Goal: Obtain resource: Download file/media

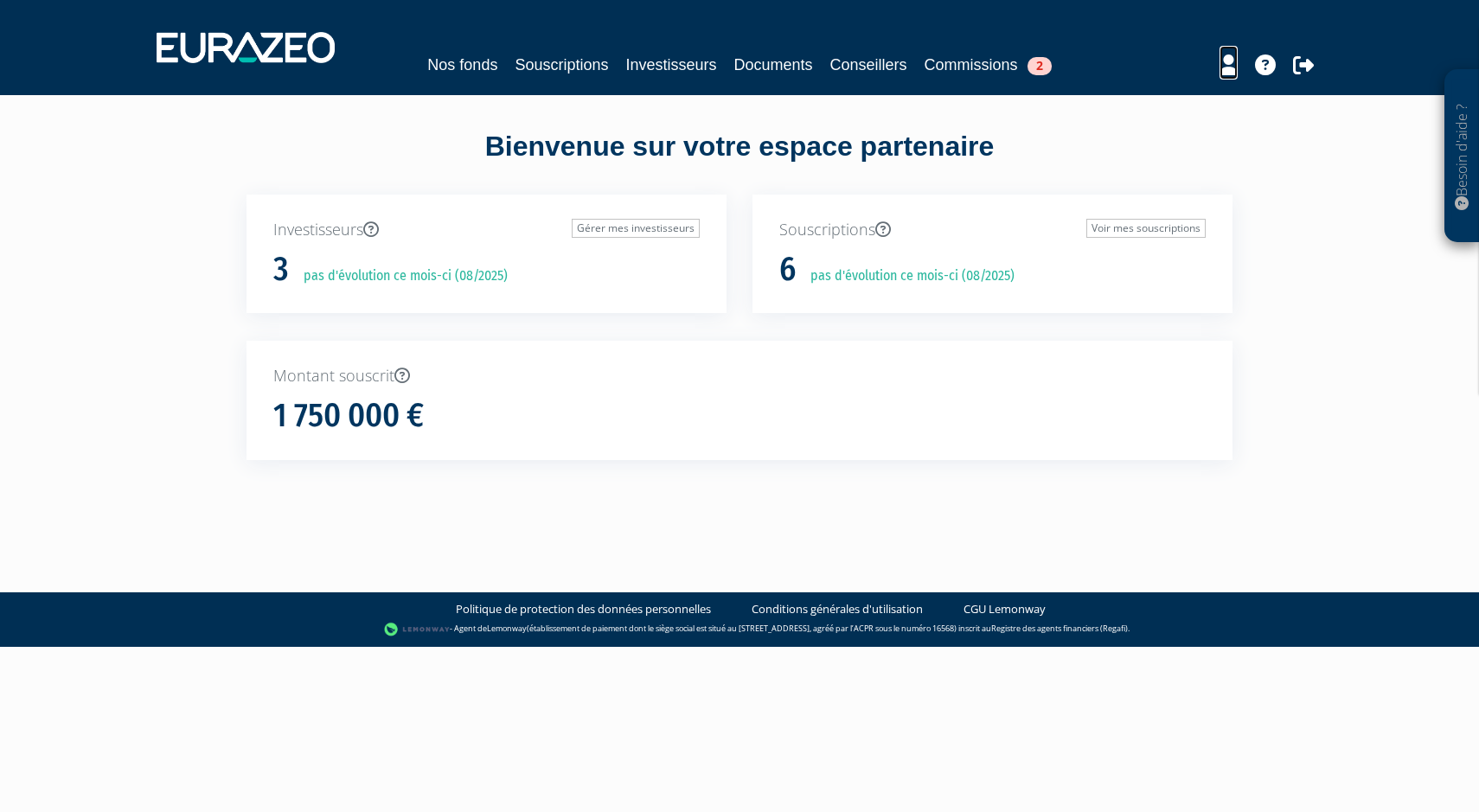
click at [1223, 63] on icon at bounding box center [1229, 65] width 18 height 21
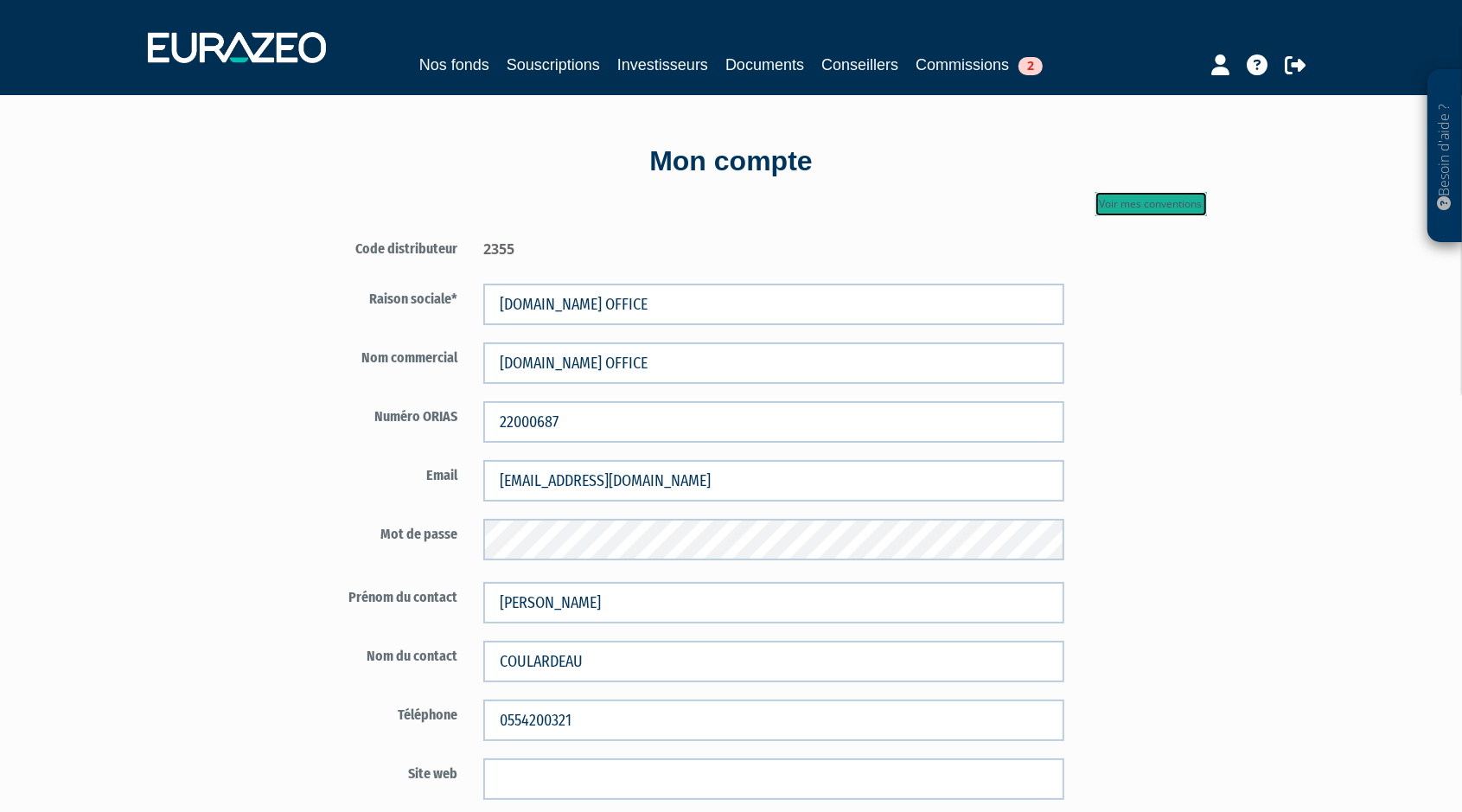
click at [1178, 197] on link "Voir mes conventions" at bounding box center [1151, 204] width 112 height 24
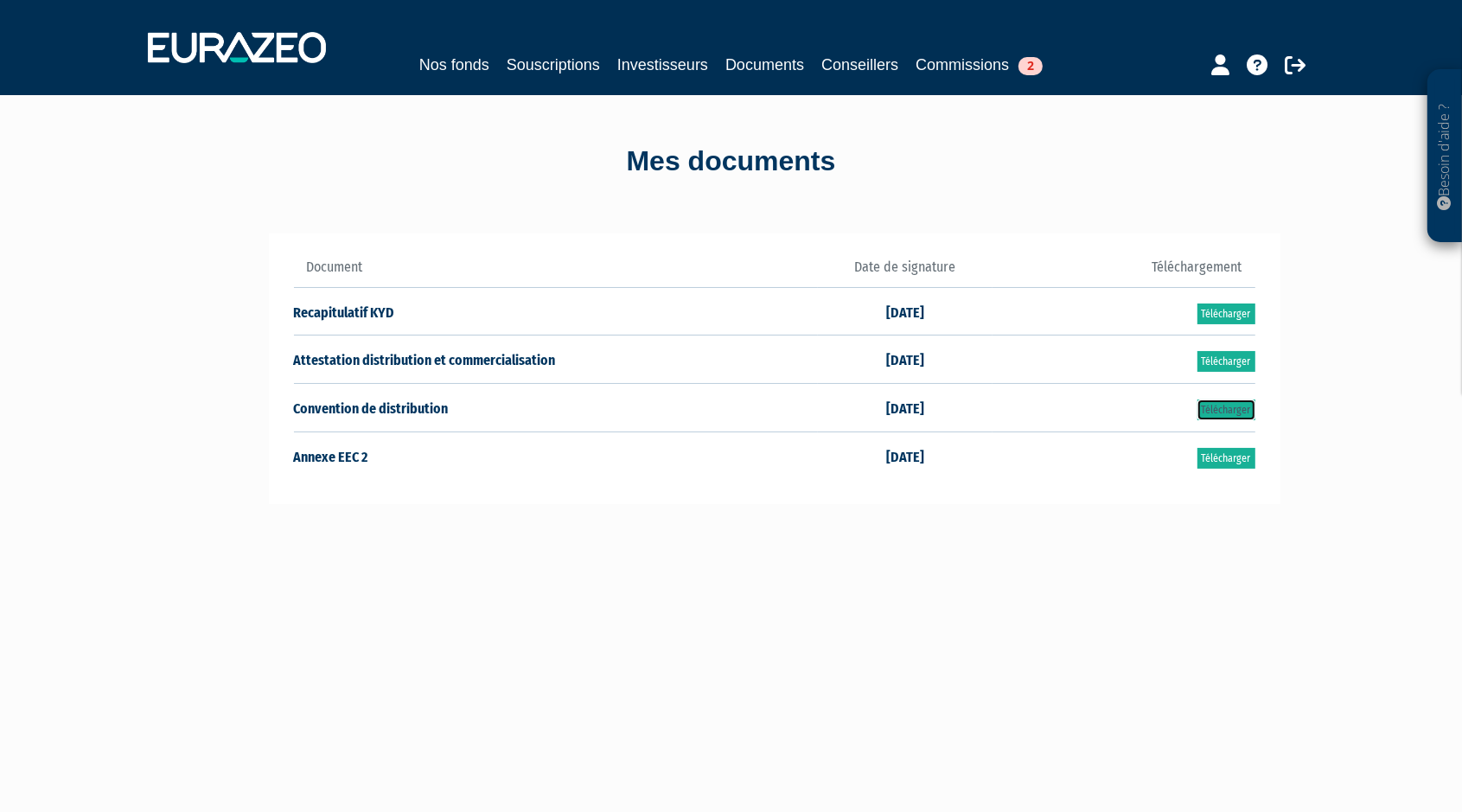
click at [1220, 417] on link "Télécharger" at bounding box center [1226, 409] width 58 height 21
click at [1229, 357] on link "Télécharger" at bounding box center [1226, 361] width 58 height 21
click at [1220, 399] on link "Télécharger" at bounding box center [1226, 409] width 58 height 21
click at [1149, 6] on nav "Nos fonds Souscriptions Investisseurs Documents Conseillers Commissions 2" at bounding box center [731, 47] width 1462 height 95
click at [1231, 409] on link "Télécharger" at bounding box center [1226, 409] width 58 height 21
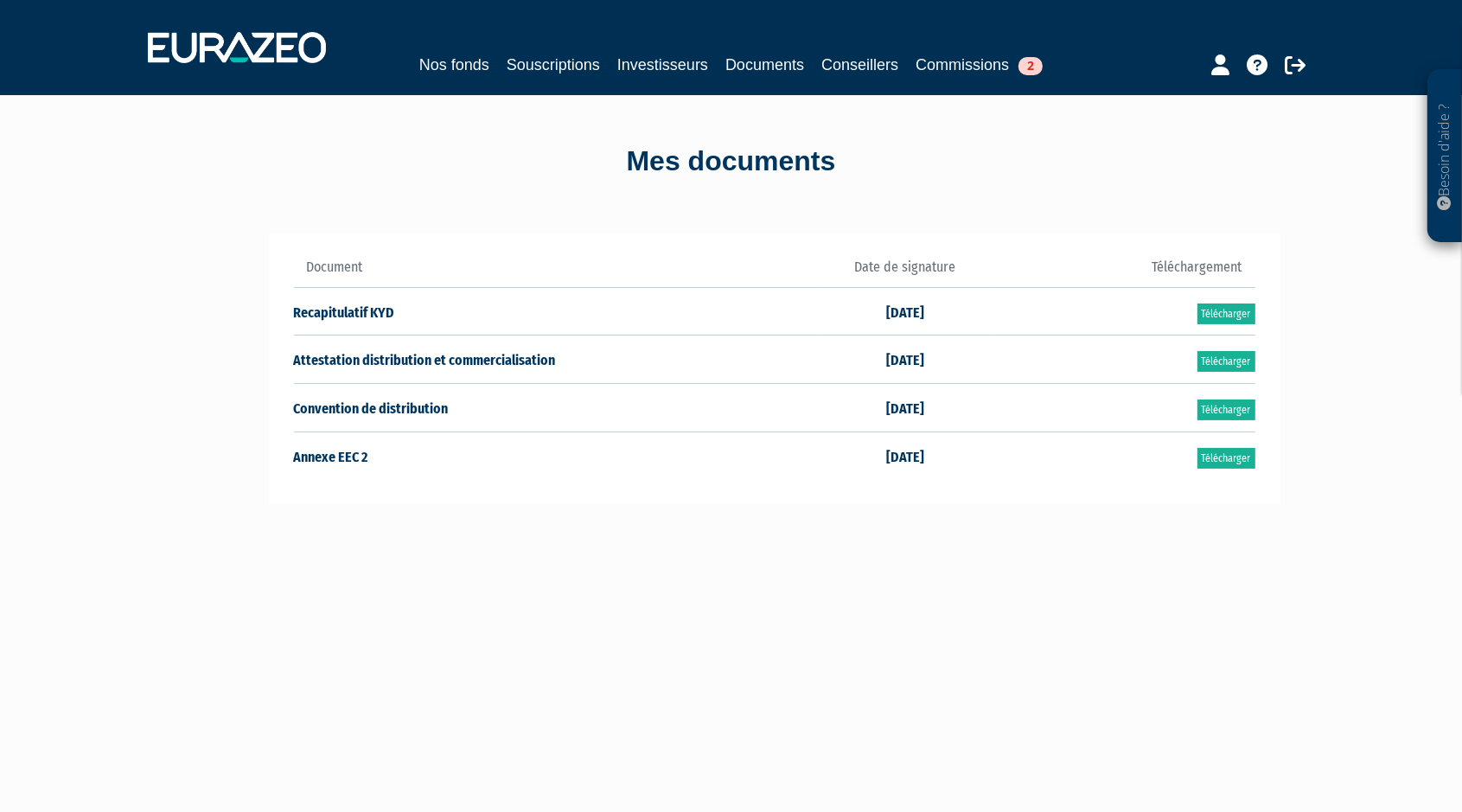
click at [1223, 348] on td "Télécharger" at bounding box center [1124, 359] width 262 height 49
click at [1223, 354] on link "Télécharger" at bounding box center [1226, 361] width 58 height 21
click at [1260, 448] on div "Document Date de signature Téléchargement 29/07/2024" at bounding box center [775, 369] width 1012 height 271
click at [1243, 451] on link "Télécharger" at bounding box center [1226, 458] width 58 height 21
click at [613, 543] on main "Document Téléchargement" at bounding box center [559, 613] width 666 height 812
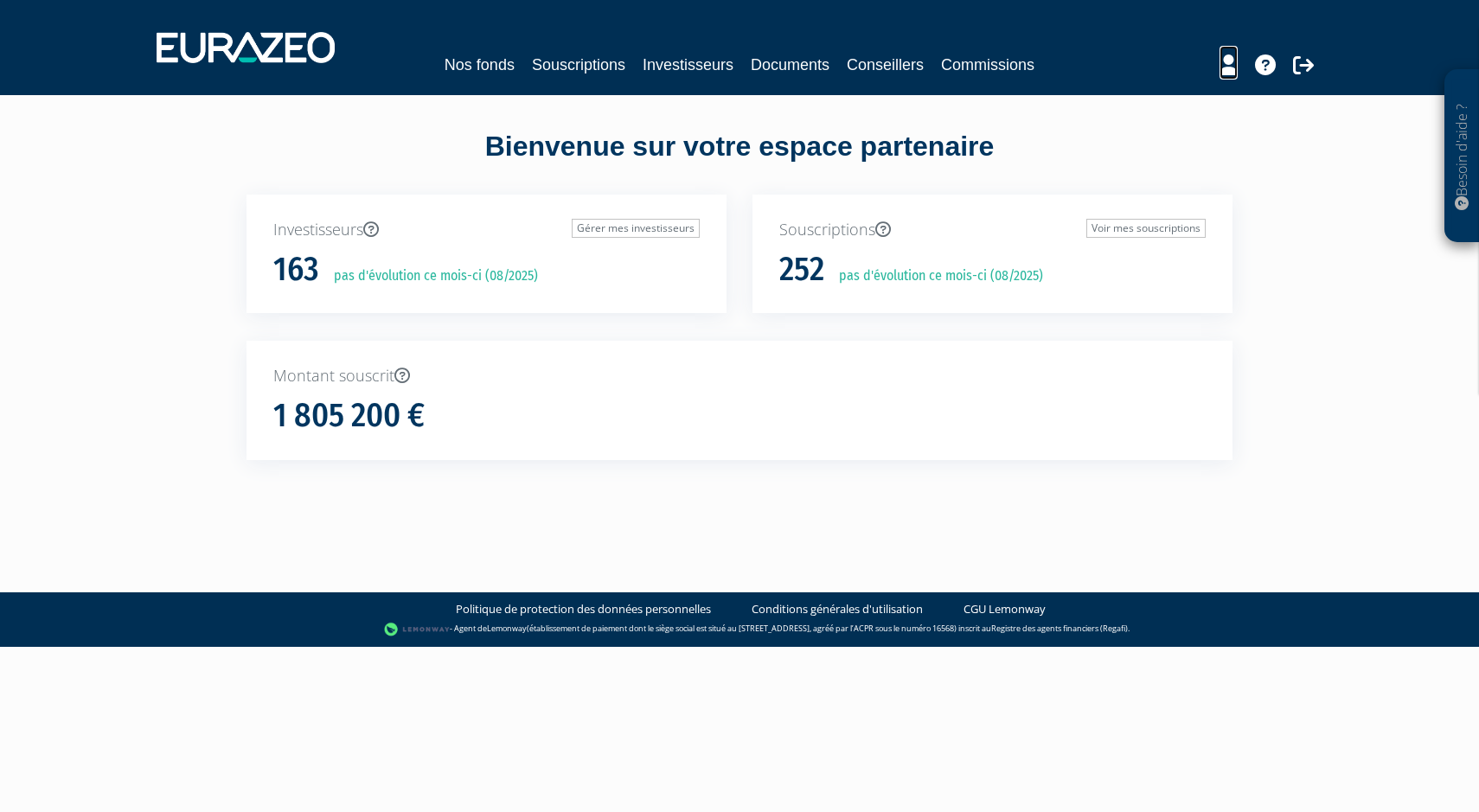
click at [1220, 55] on icon at bounding box center [1229, 65] width 18 height 21
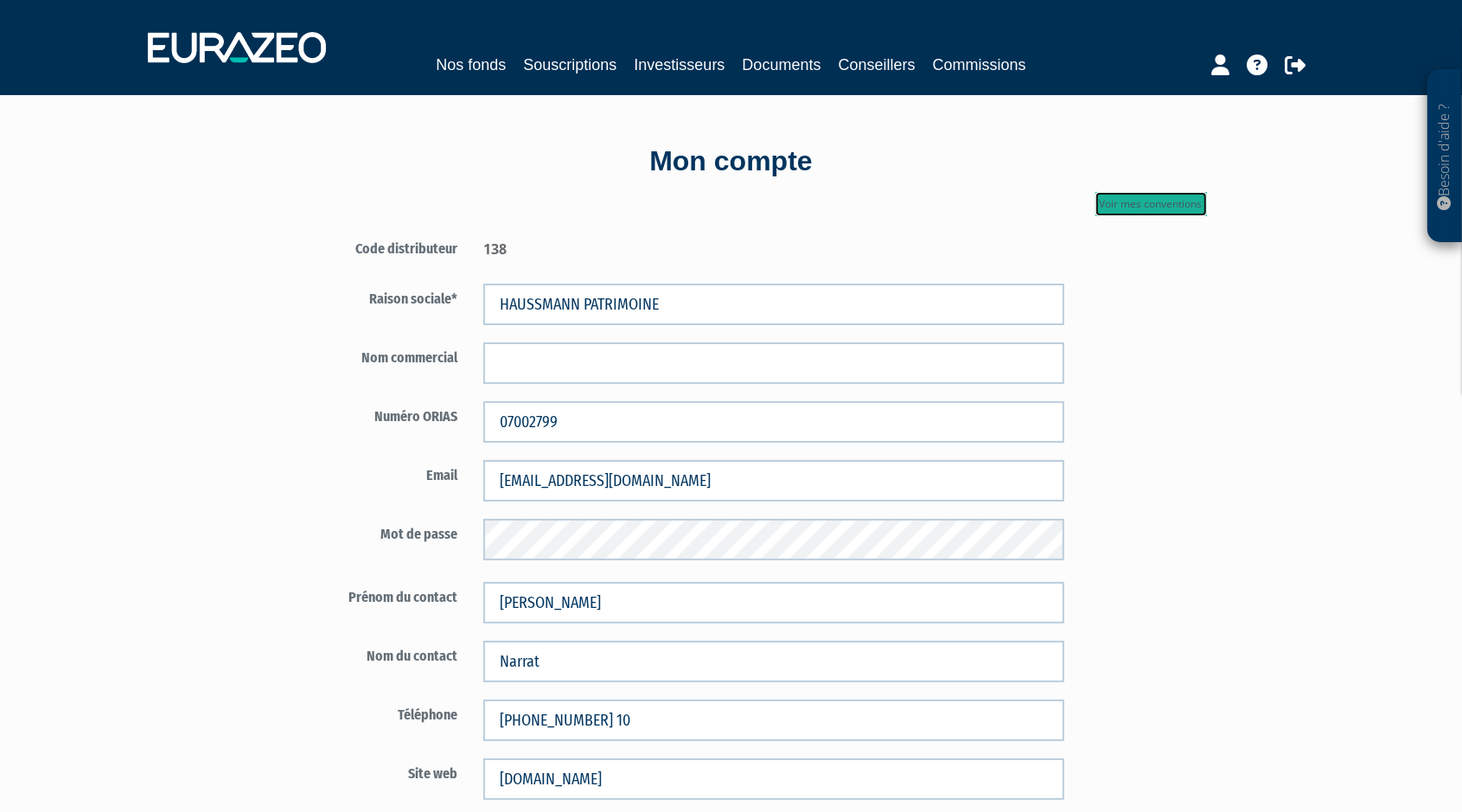
click at [1191, 210] on link "Voir mes conventions" at bounding box center [1151, 204] width 112 height 24
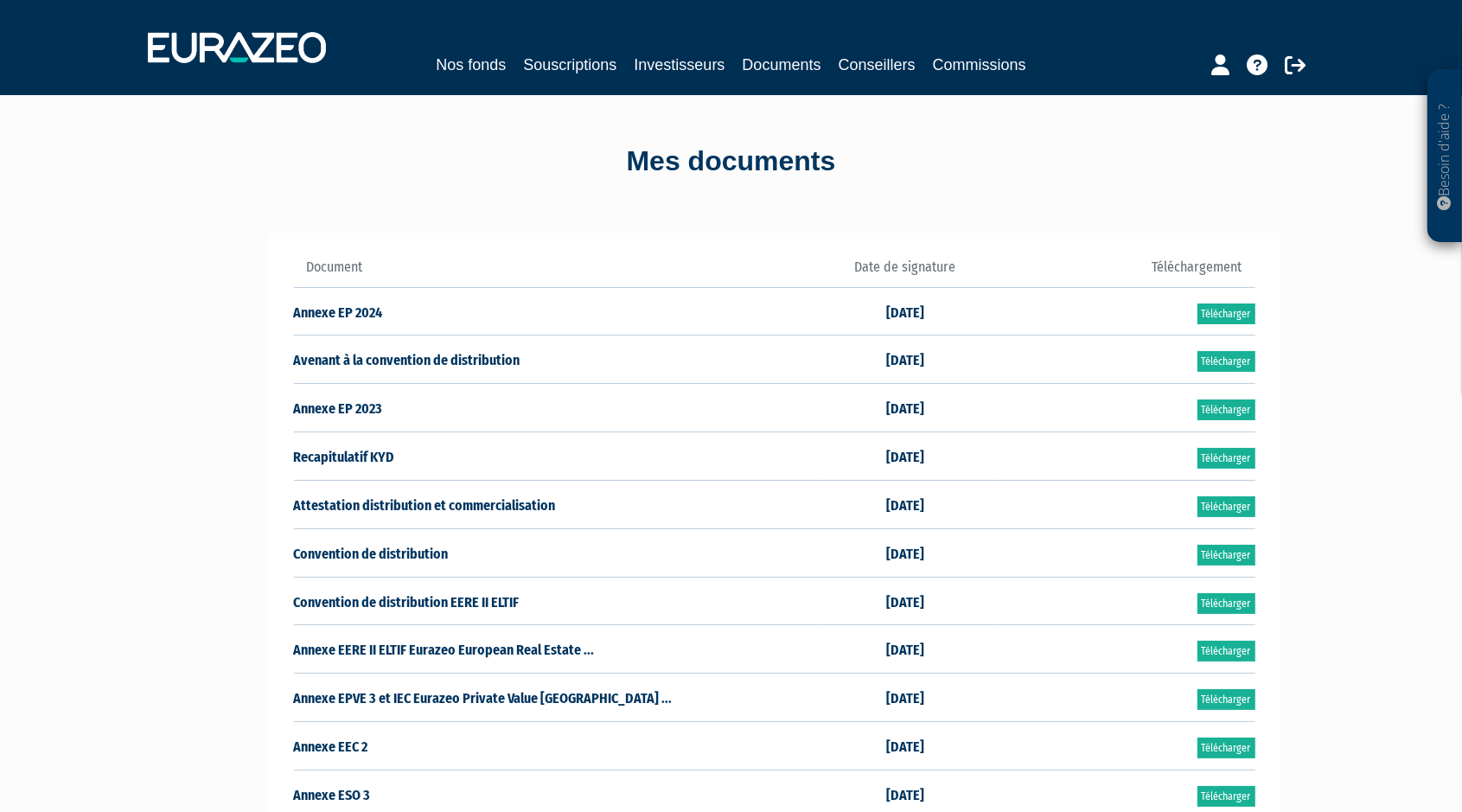
scroll to position [108, 0]
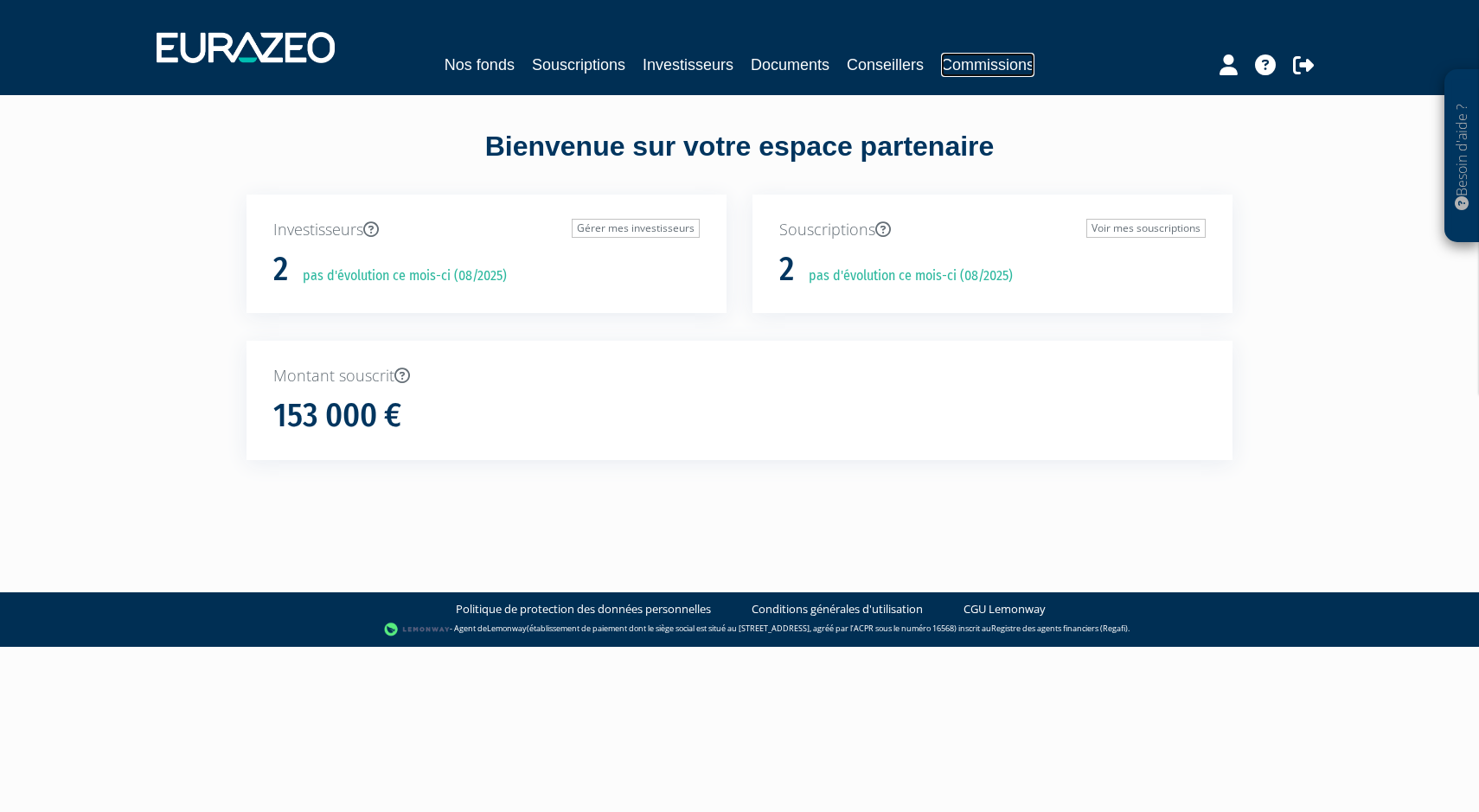
click at [968, 53] on link "Commissions" at bounding box center [988, 65] width 93 height 24
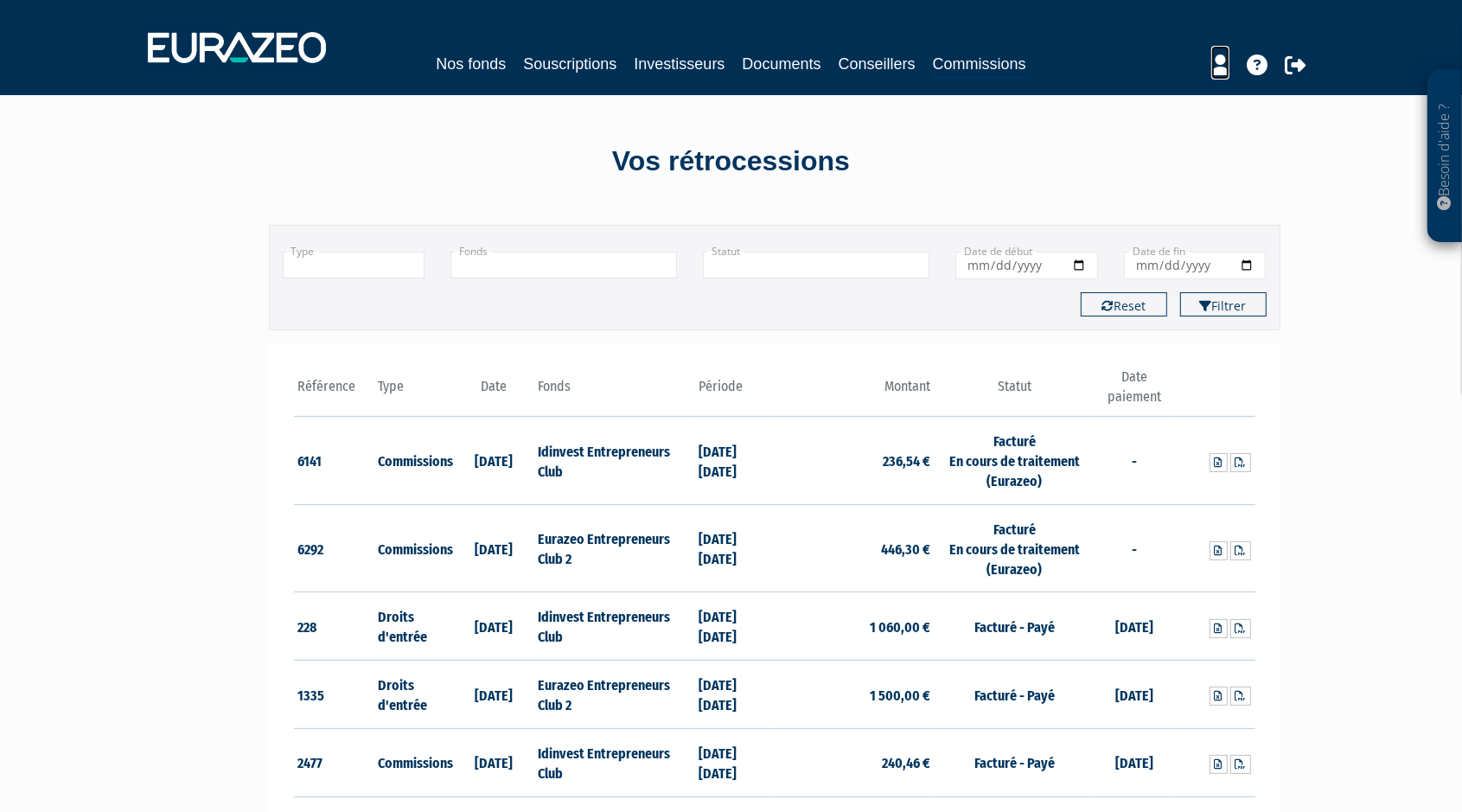
click at [1223, 69] on icon at bounding box center [1220, 65] width 18 height 21
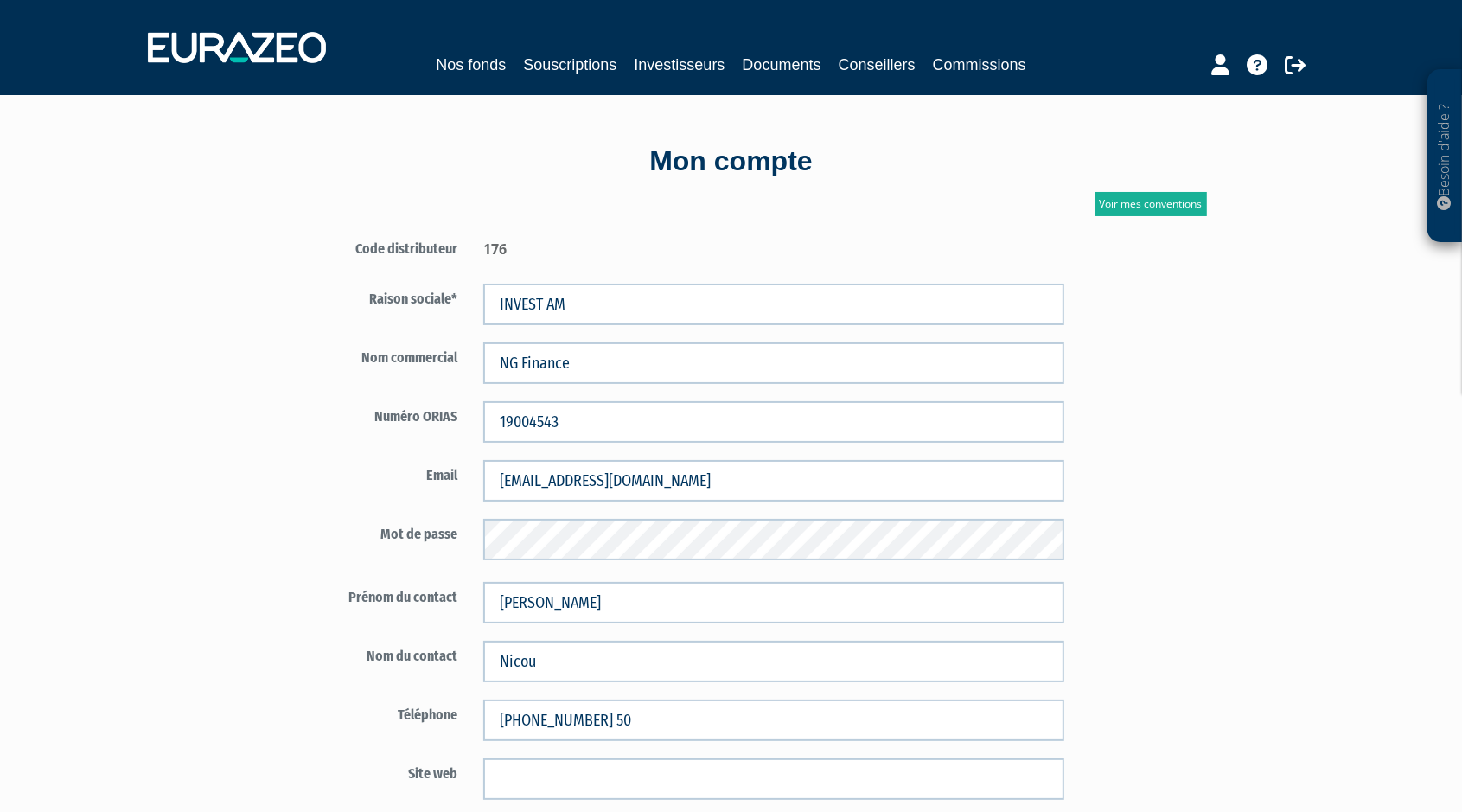
click at [1159, 193] on link "Voir mes conventions" at bounding box center [1151, 204] width 112 height 24
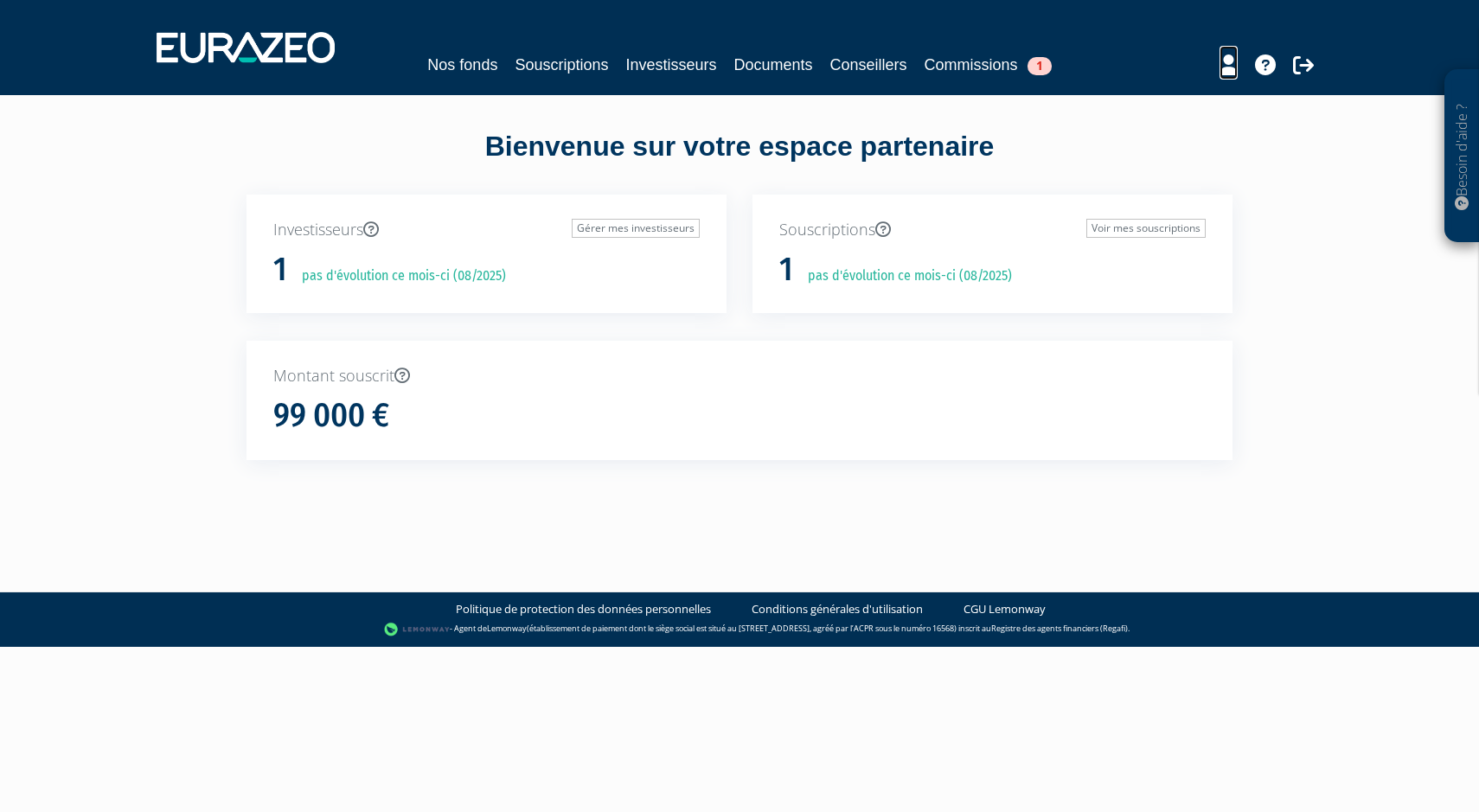
click at [1229, 69] on icon at bounding box center [1229, 65] width 18 height 21
click at [1026, 69] on link "Commissions 1" at bounding box center [988, 65] width 127 height 24
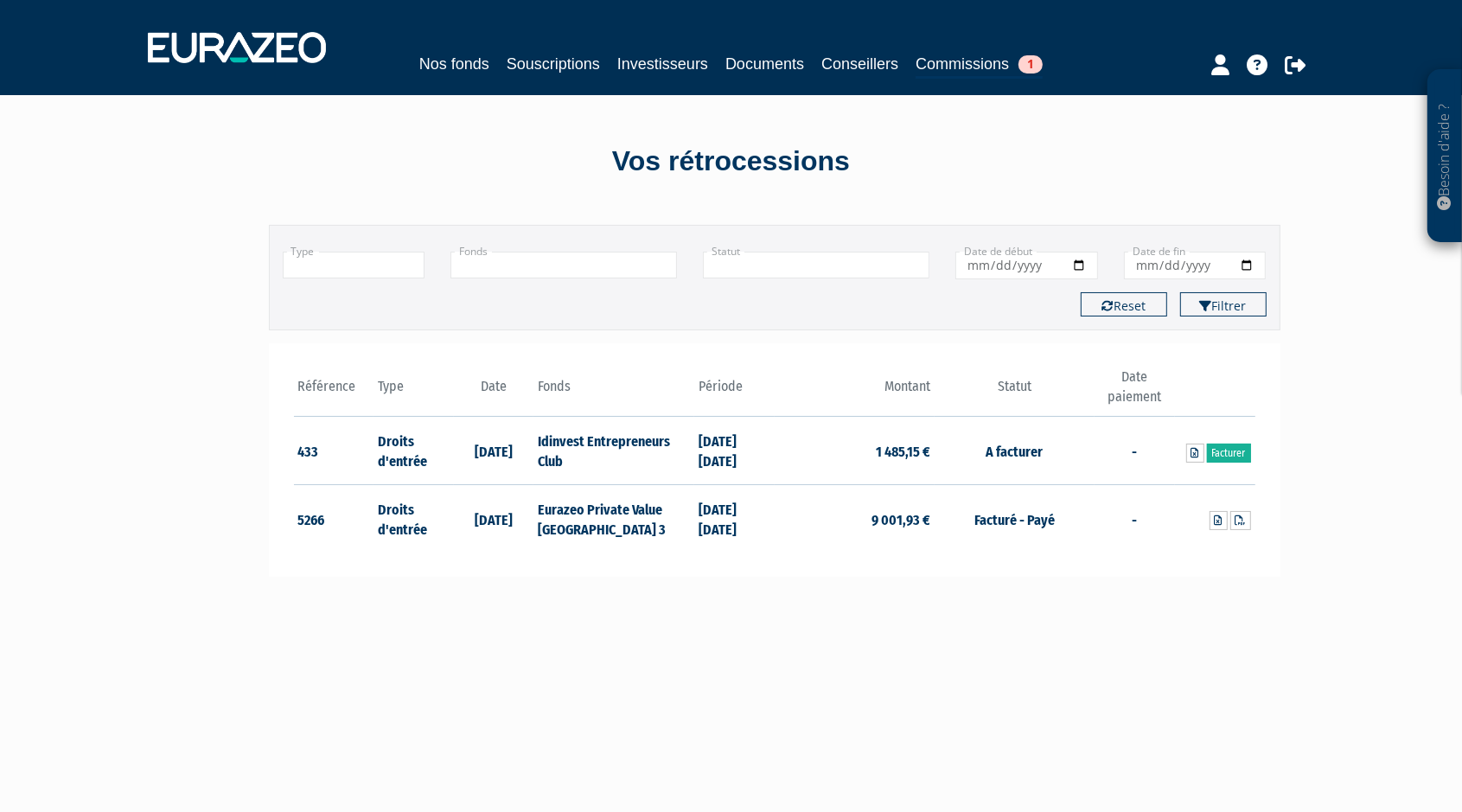
click at [1239, 74] on div at bounding box center [1228, 63] width 199 height 34
click at [1221, 74] on icon at bounding box center [1220, 65] width 18 height 21
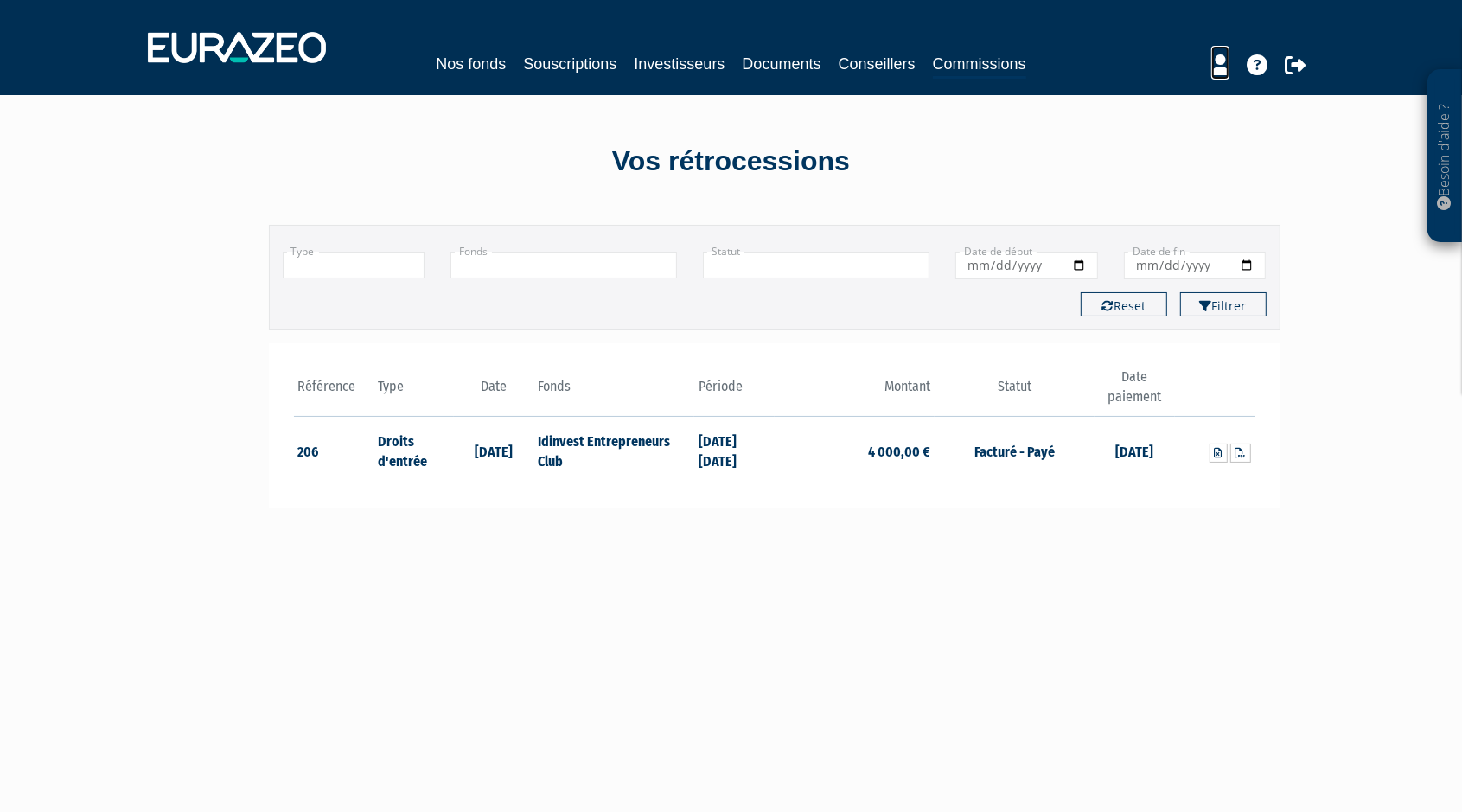
click at [1219, 70] on icon at bounding box center [1220, 65] width 18 height 21
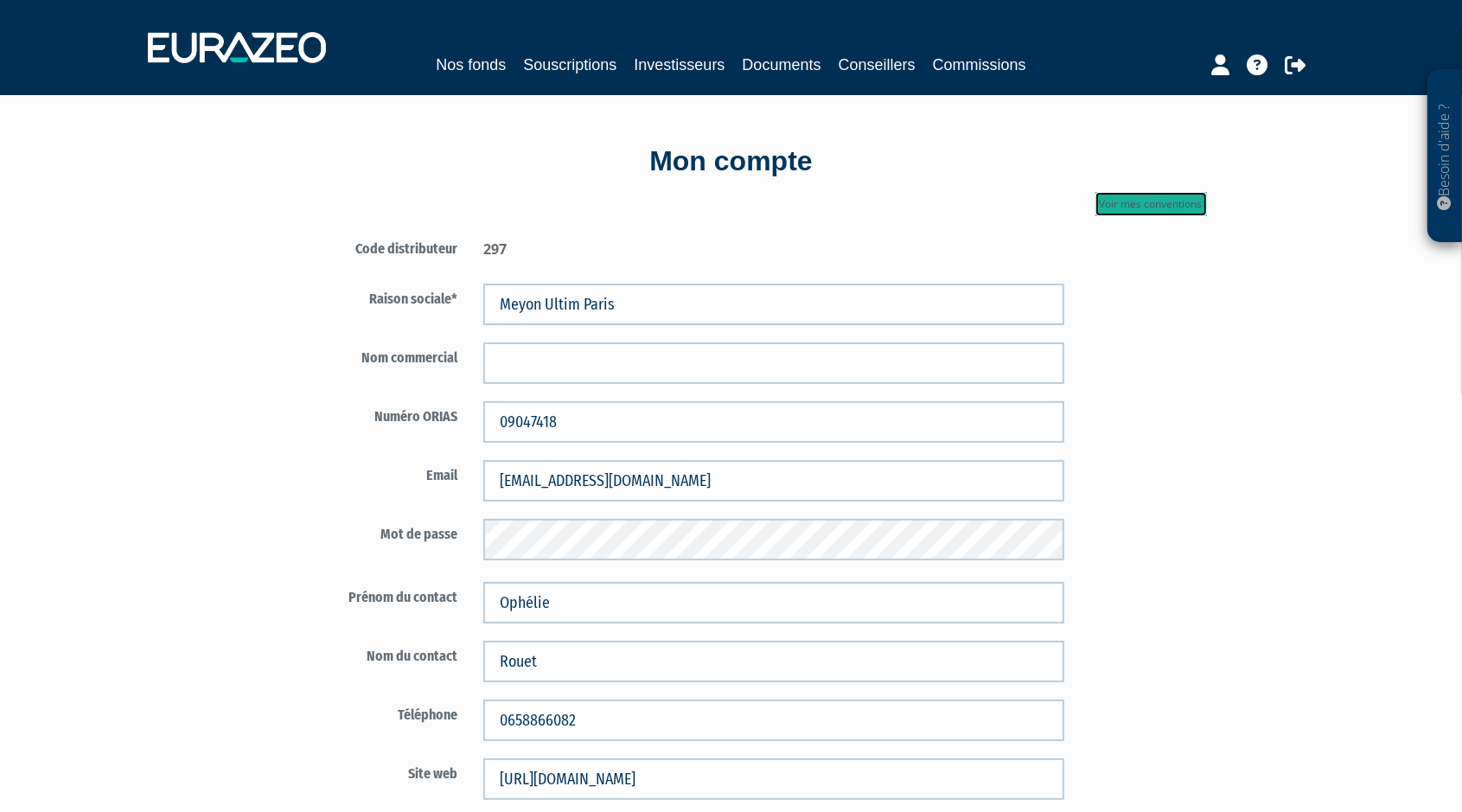
click at [1172, 207] on link "Voir mes conventions" at bounding box center [1151, 204] width 112 height 24
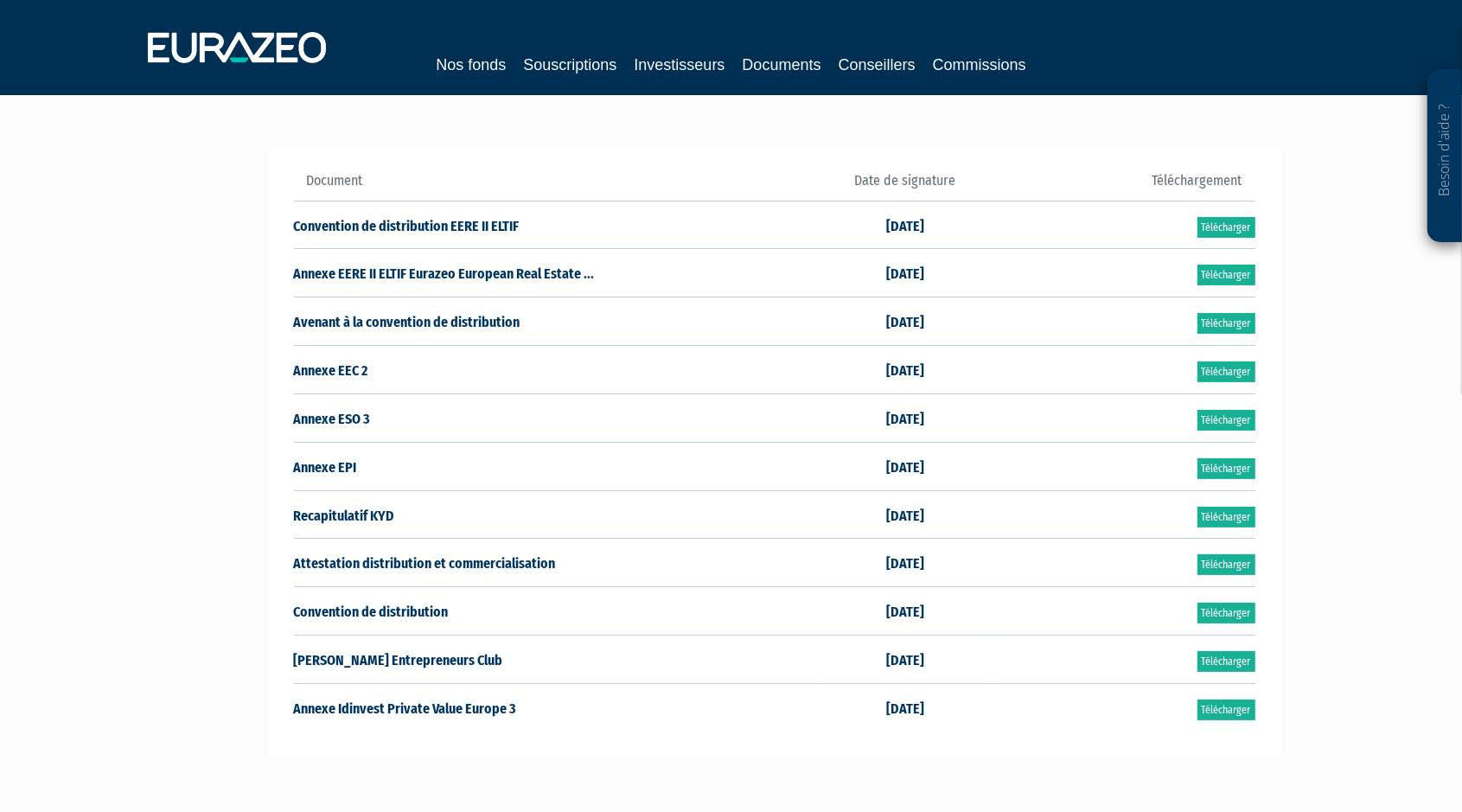
scroll to position [89, 0]
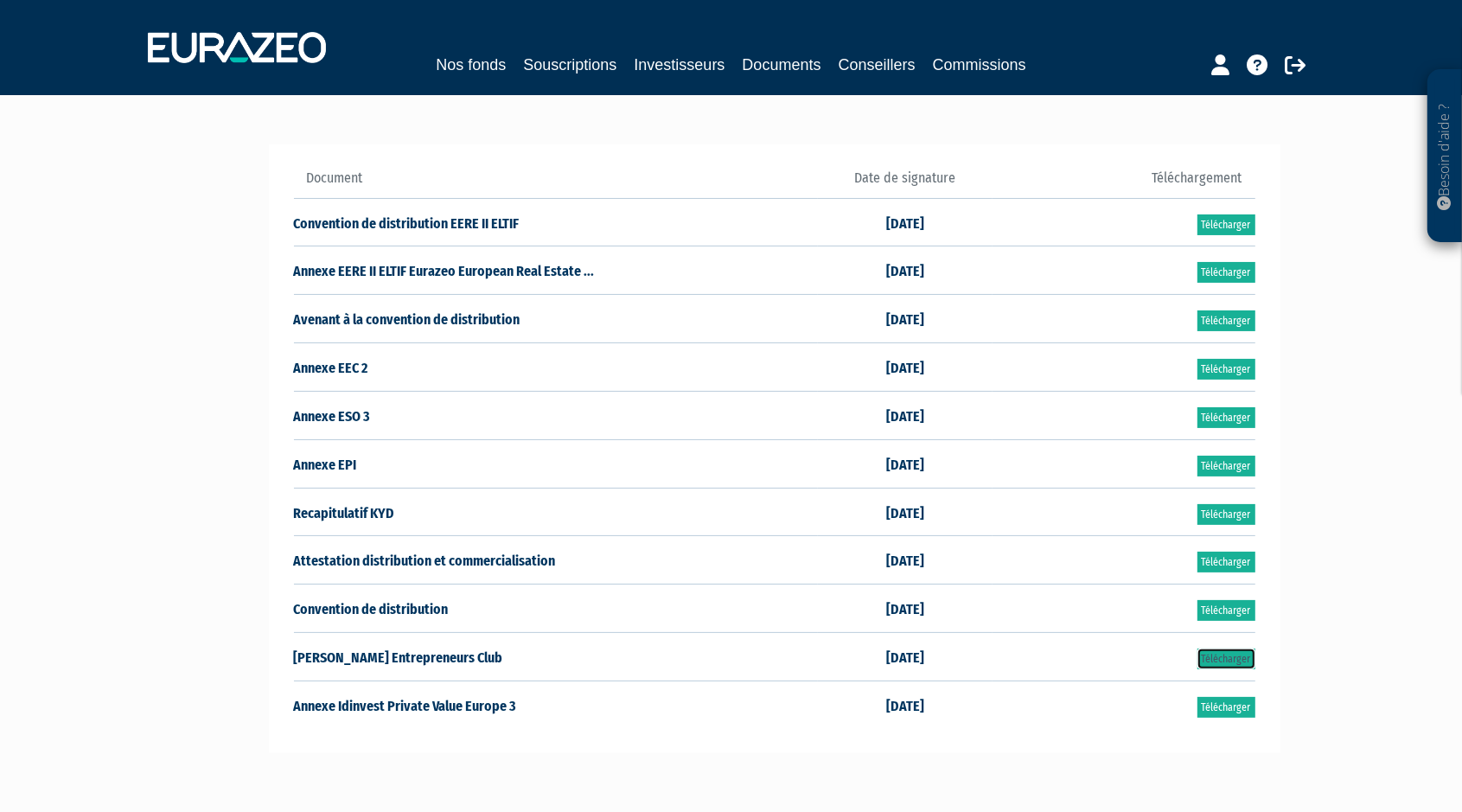
click at [1244, 650] on link "Télécharger" at bounding box center [1226, 659] width 58 height 21
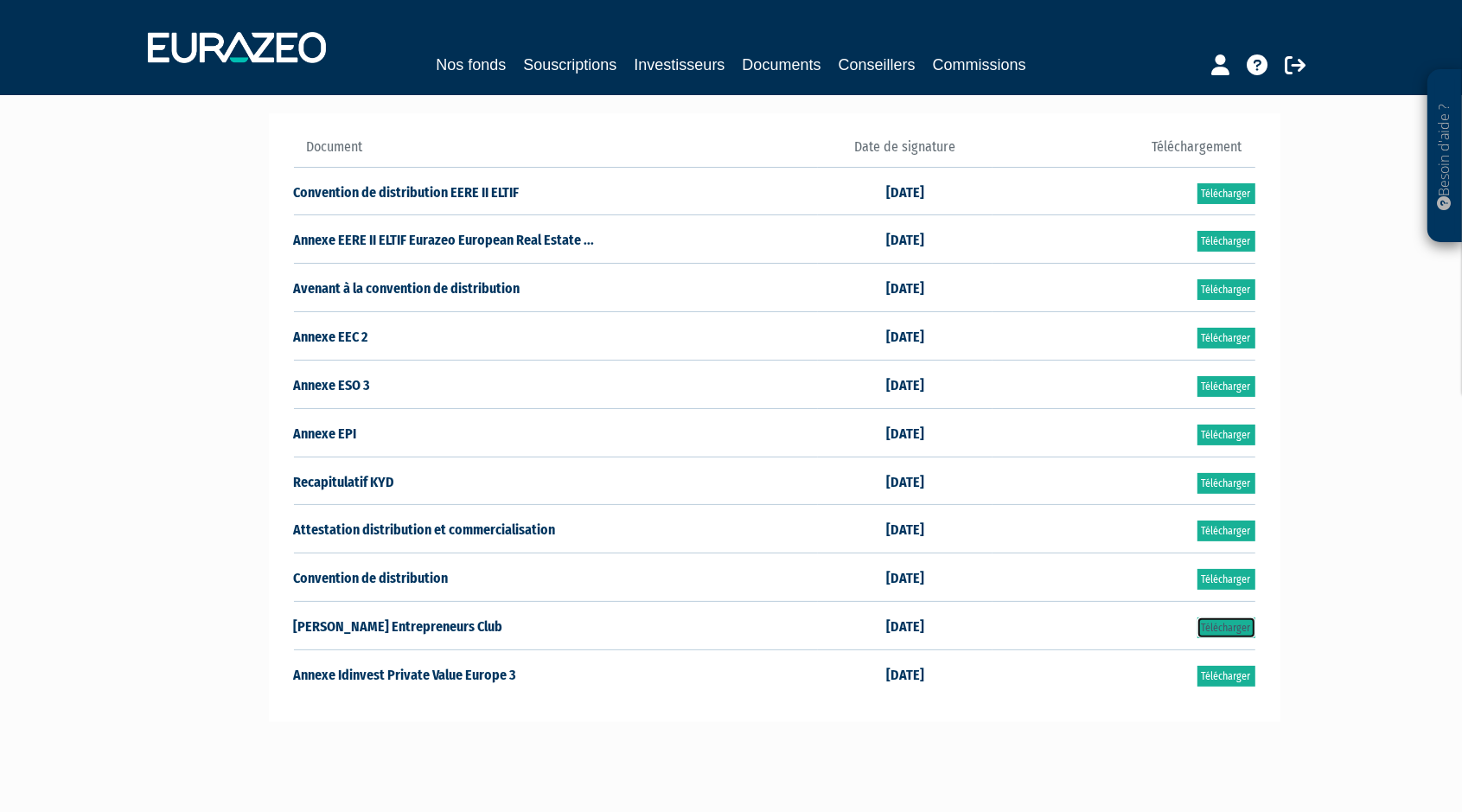
scroll to position [0, 0]
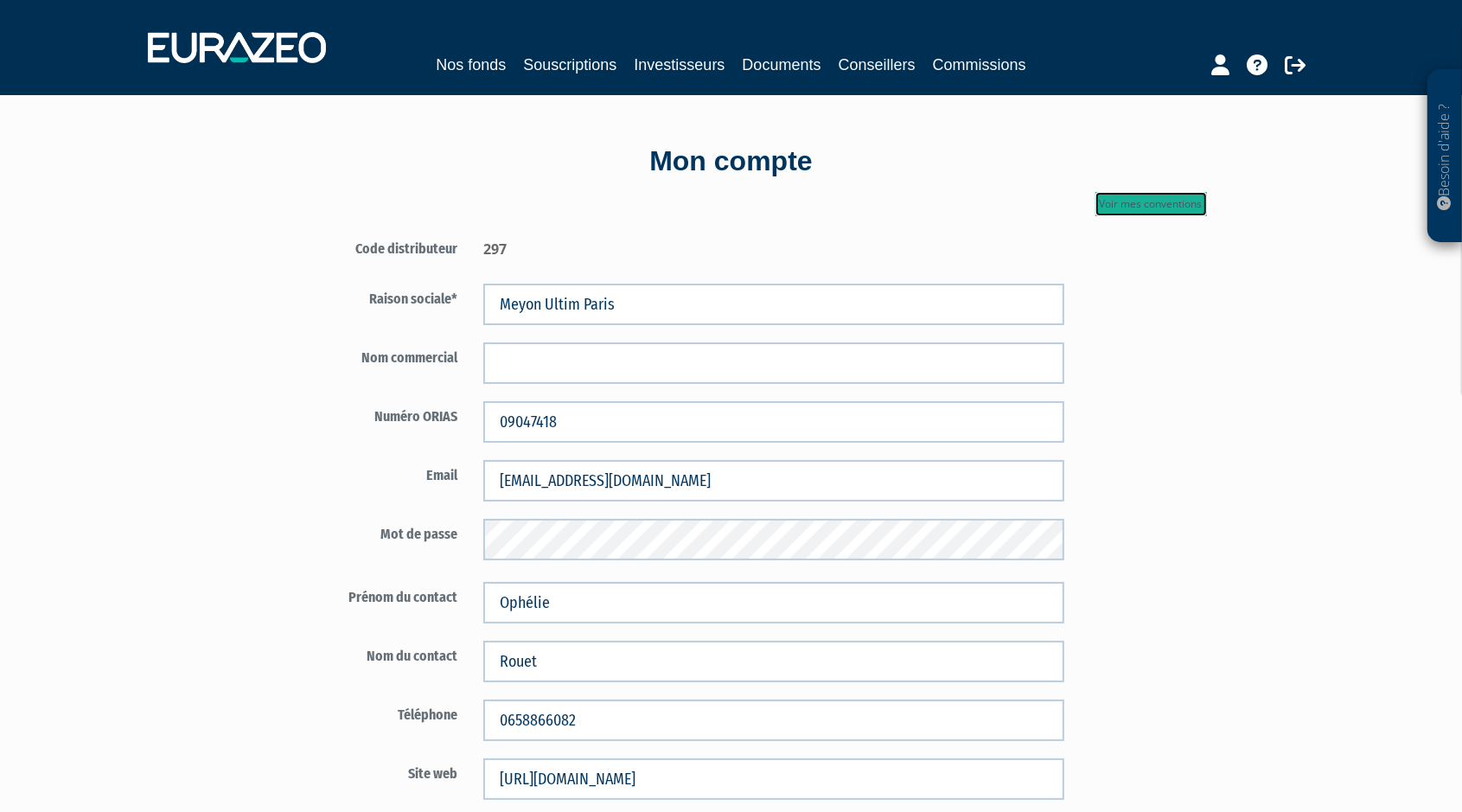
click at [1133, 213] on link "Voir mes conventions" at bounding box center [1151, 204] width 112 height 24
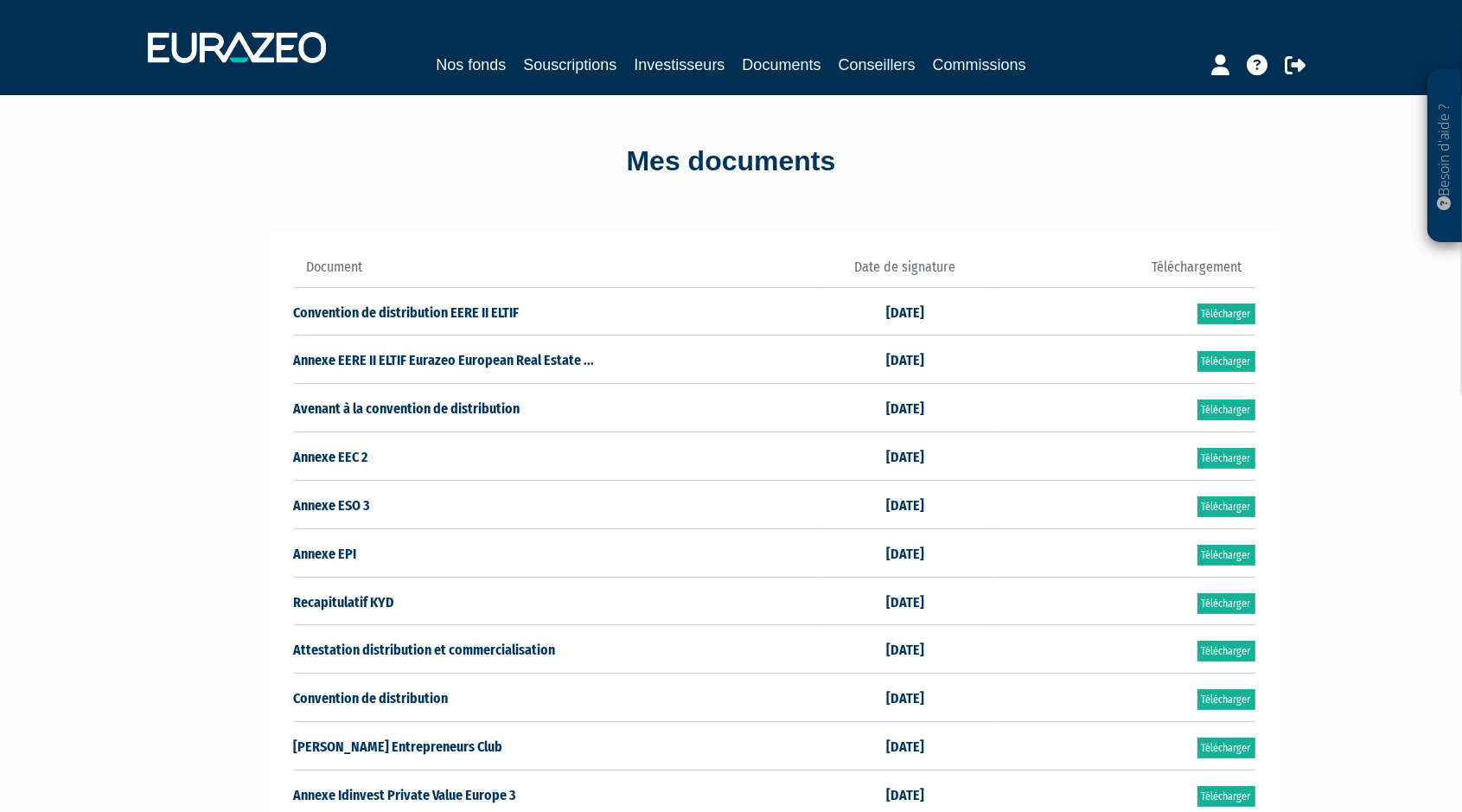
scroll to position [331, 0]
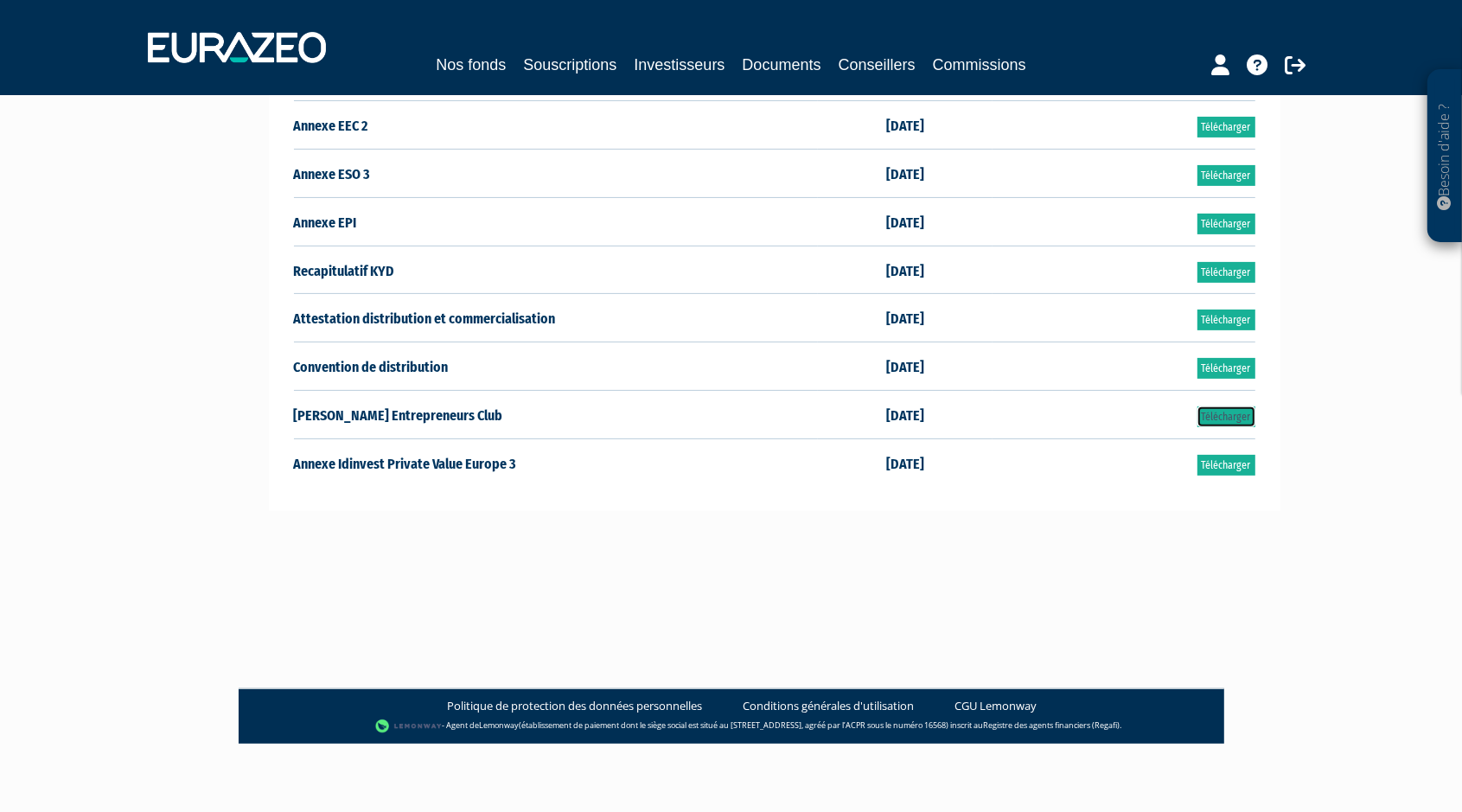
click at [1239, 412] on link "Télécharger" at bounding box center [1226, 417] width 58 height 21
drag, startPoint x: 890, startPoint y: 481, endPoint x: 891, endPoint y: 177, distance: 304.0
click at [889, 481] on td "[DATE]" at bounding box center [905, 463] width 175 height 48
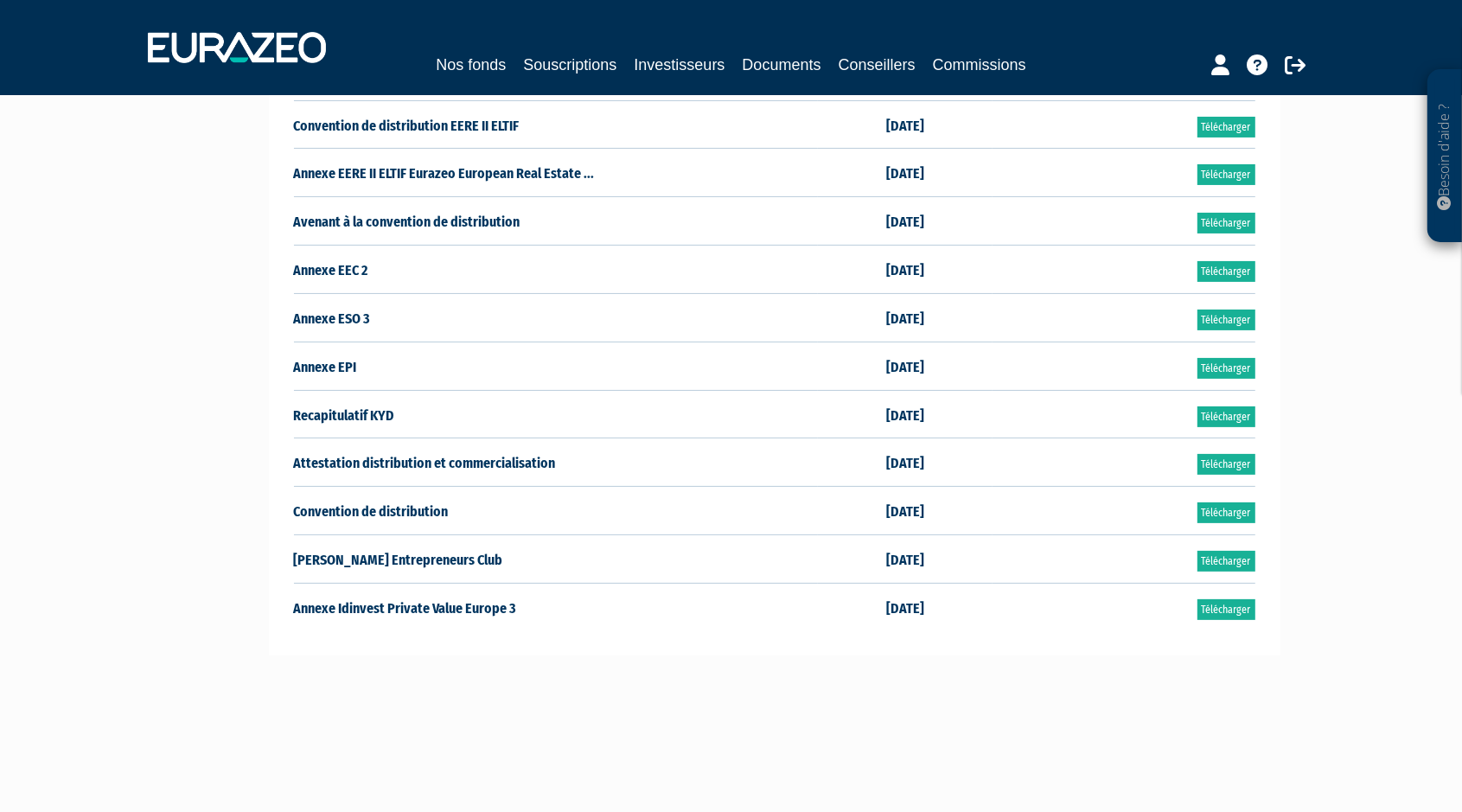
scroll to position [0, 0]
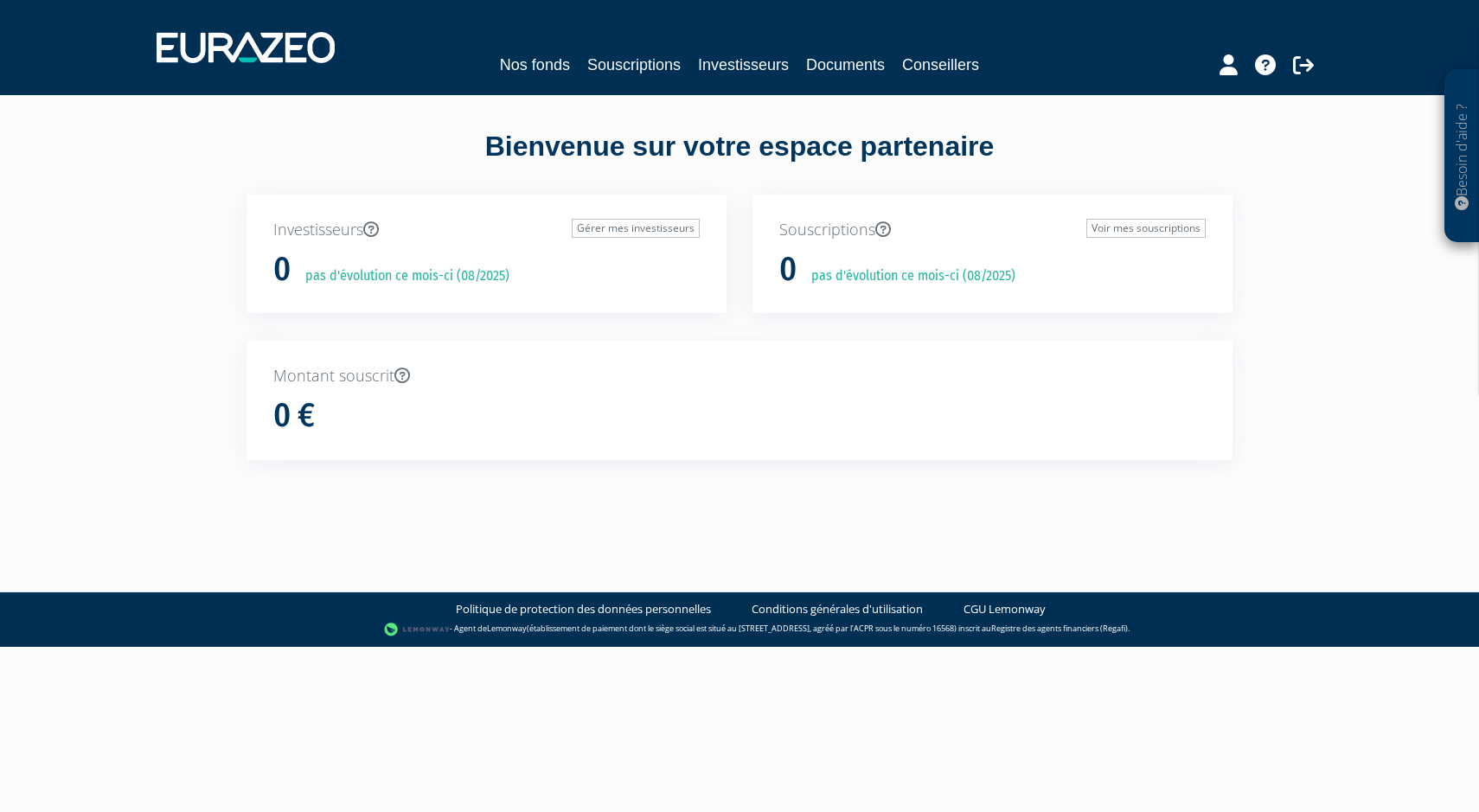
click at [1215, 66] on div at bounding box center [1237, 63] width 199 height 34
click at [1236, 70] on icon at bounding box center [1229, 65] width 18 height 21
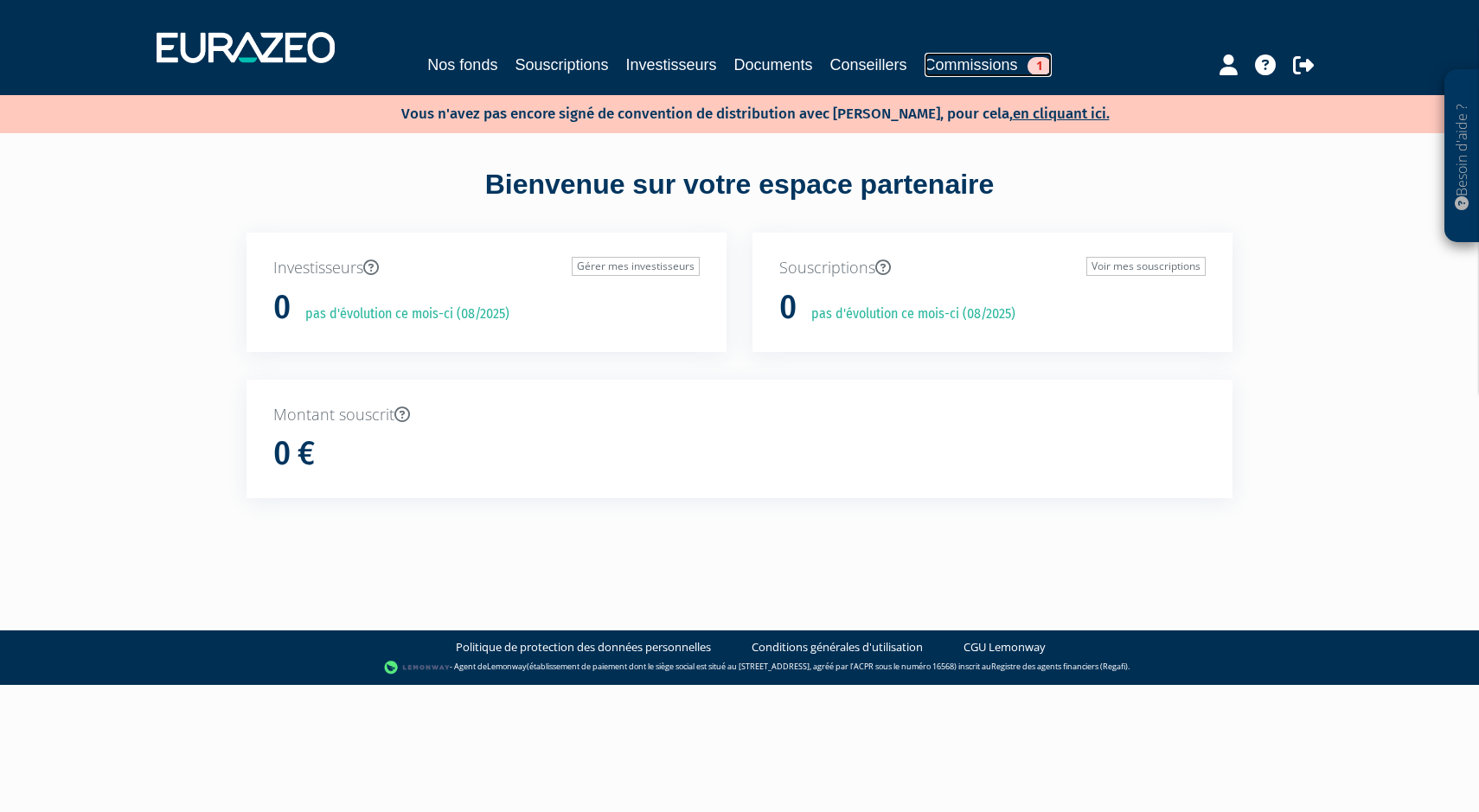
click at [1021, 65] on link "Commissions 1" at bounding box center [988, 65] width 127 height 24
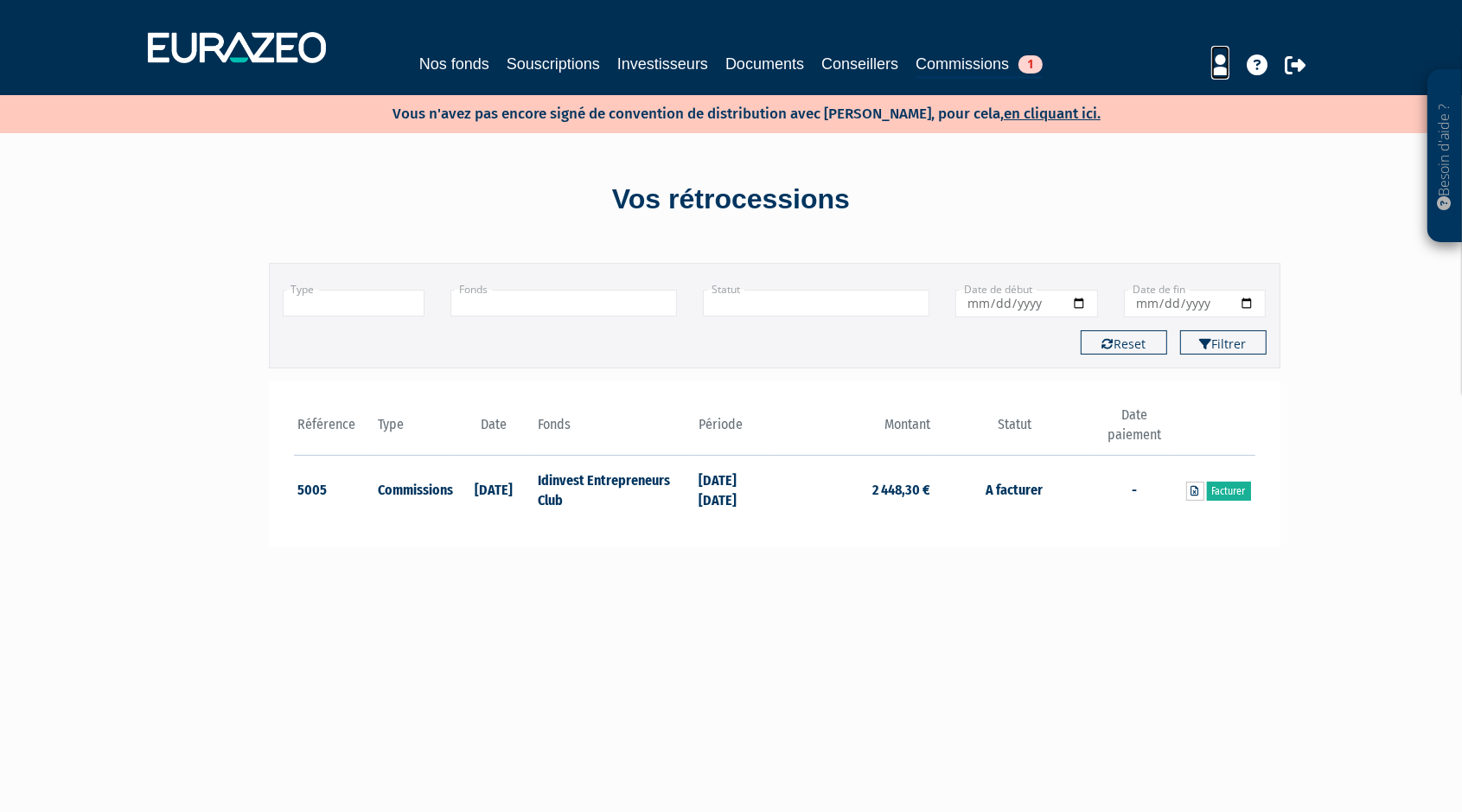
click at [1217, 62] on icon at bounding box center [1220, 65] width 18 height 21
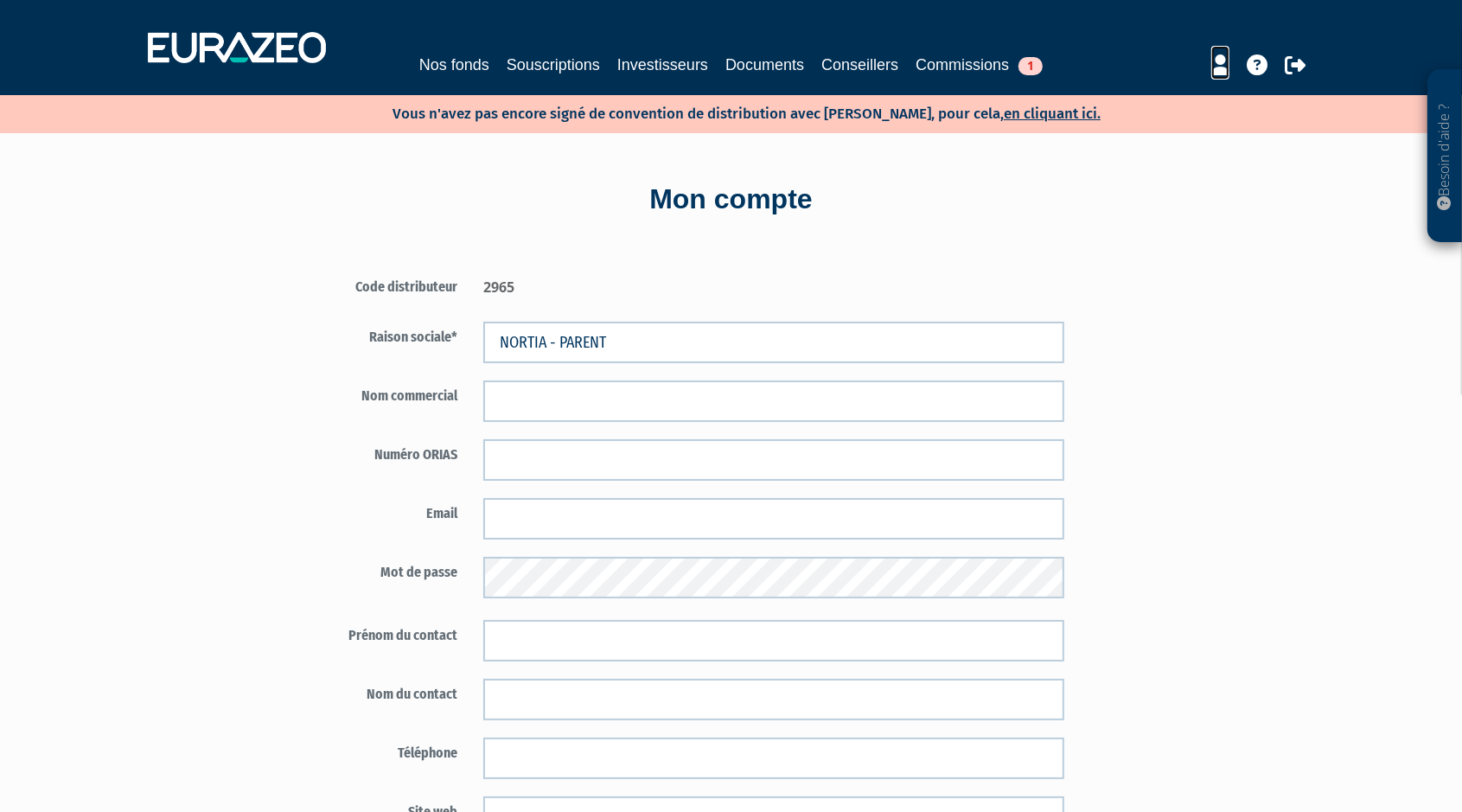
click at [1219, 70] on icon at bounding box center [1220, 65] width 18 height 21
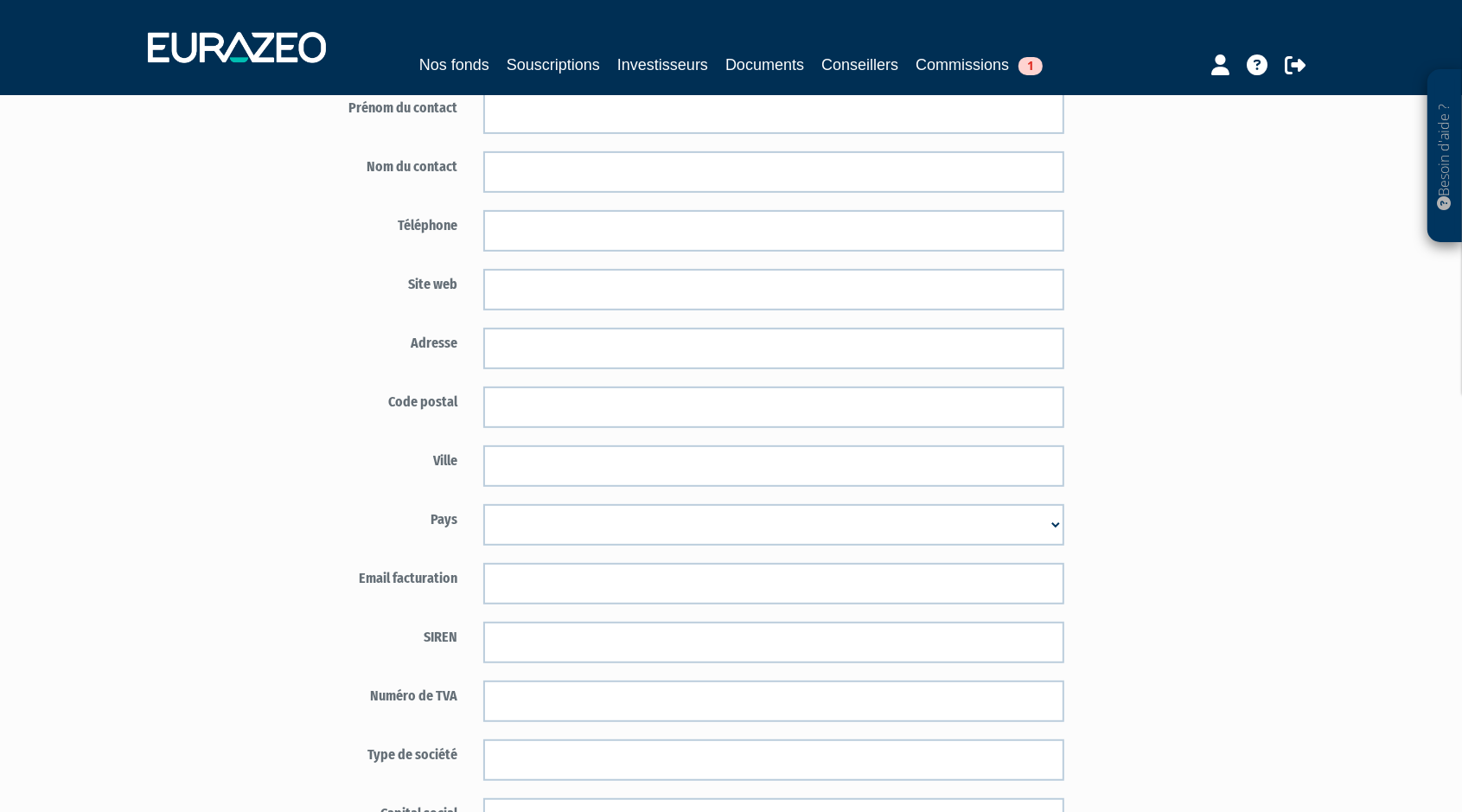
scroll to position [540, 0]
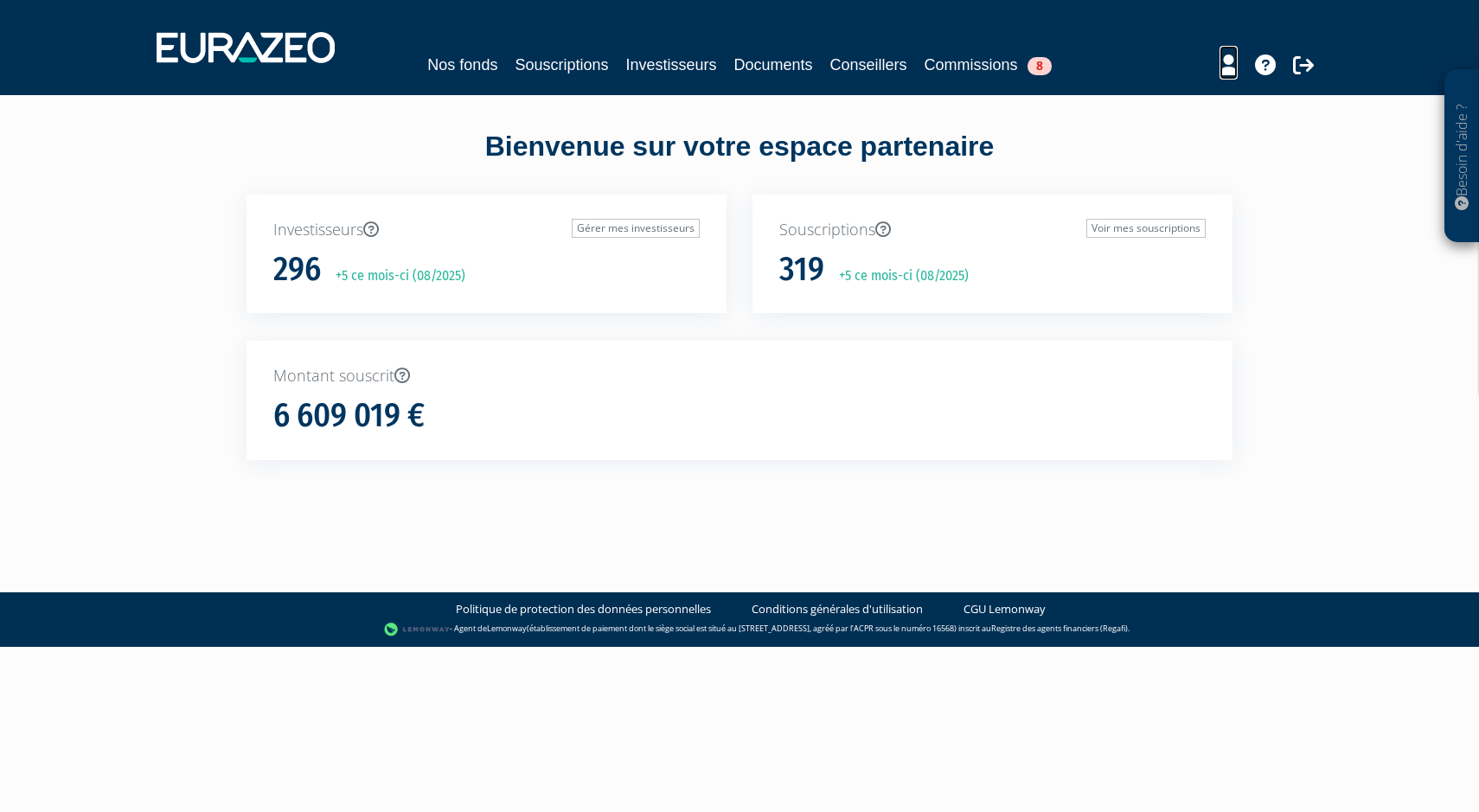
click at [1226, 61] on icon at bounding box center [1229, 65] width 18 height 21
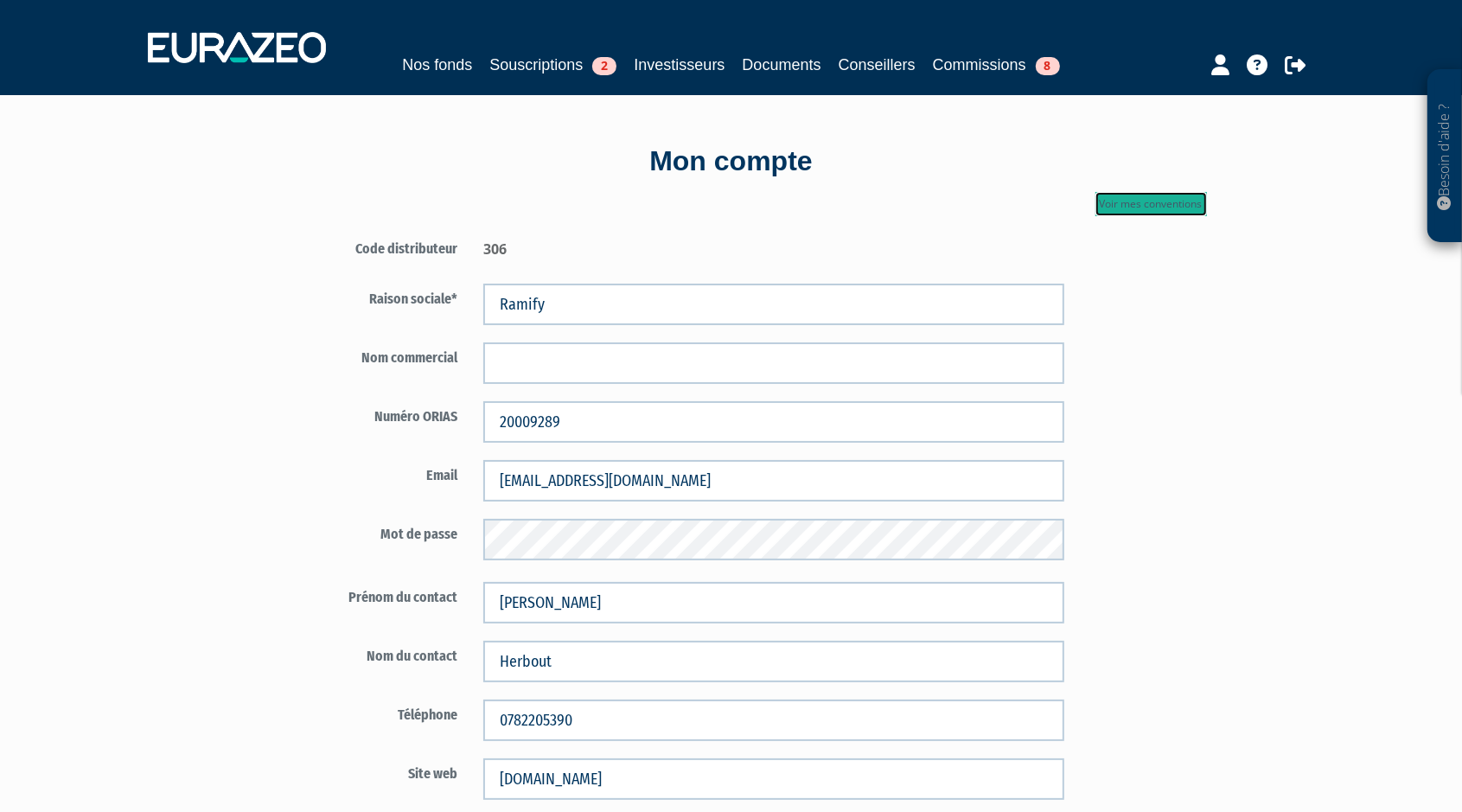
click at [1118, 209] on link "Voir mes conventions" at bounding box center [1151, 204] width 112 height 24
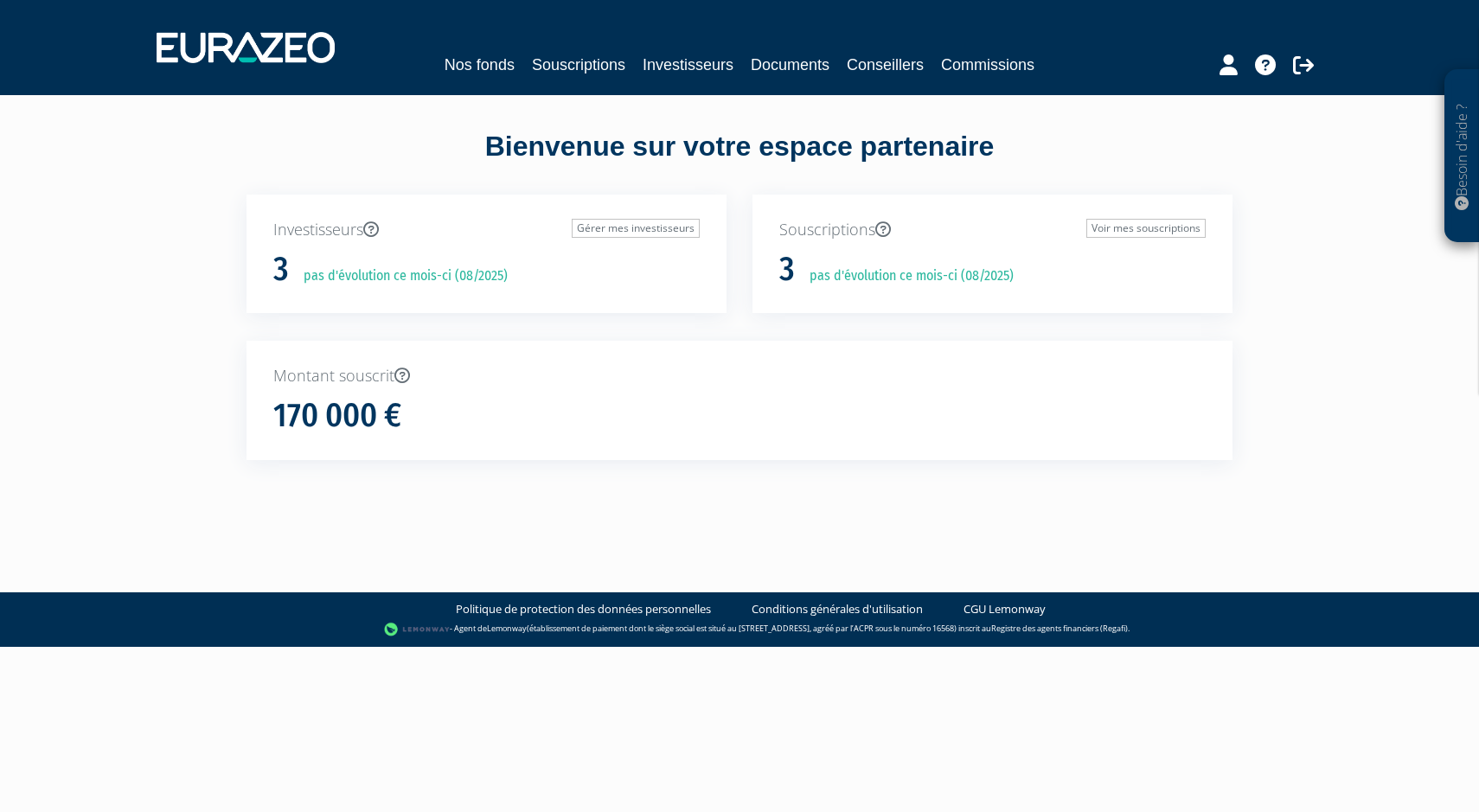
click at [1211, 54] on div at bounding box center [1237, 63] width 199 height 34
click at [1216, 59] on div at bounding box center [1237, 63] width 199 height 34
click at [1221, 63] on icon at bounding box center [1229, 65] width 18 height 21
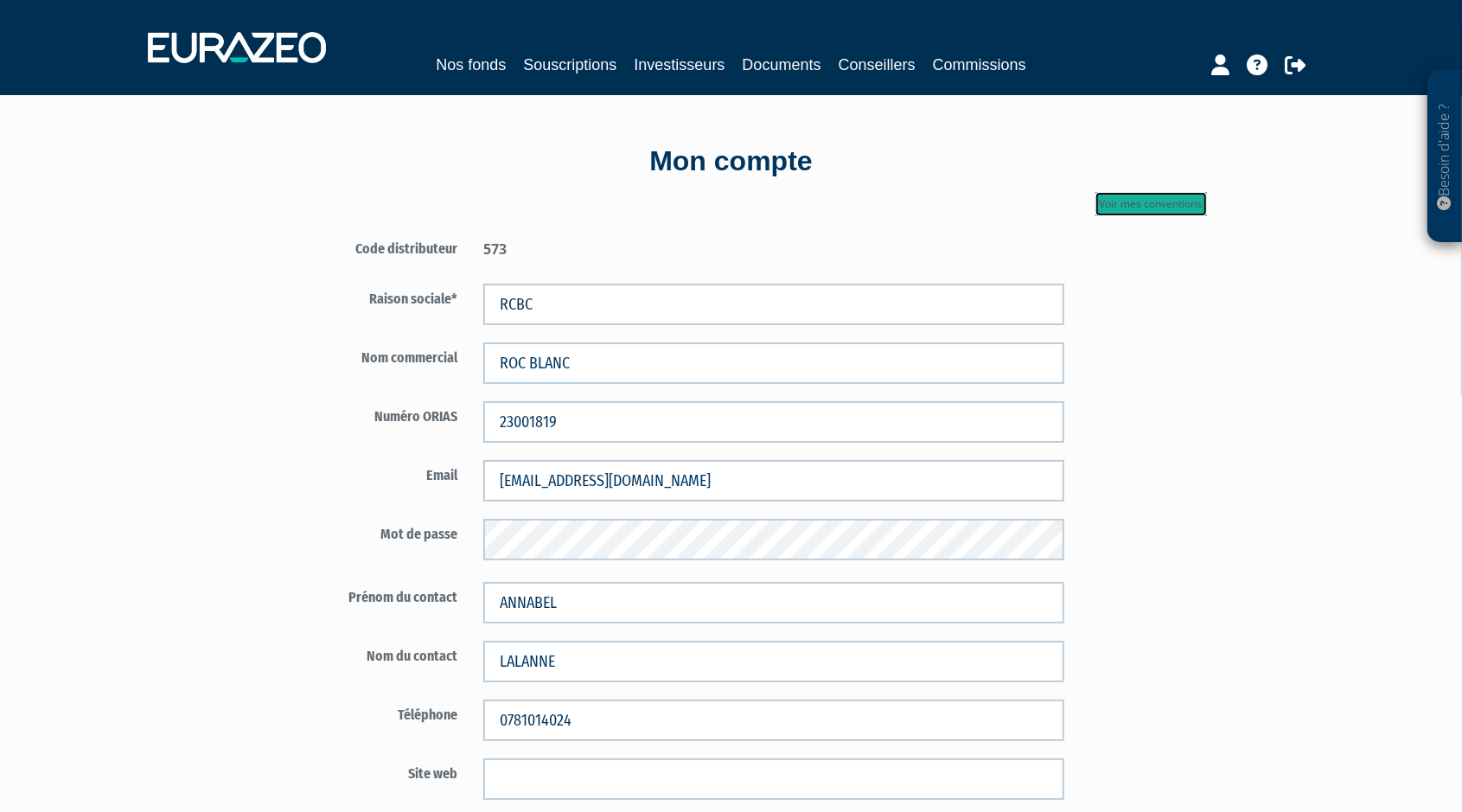
click at [1147, 207] on link "Voir mes conventions" at bounding box center [1151, 204] width 112 height 24
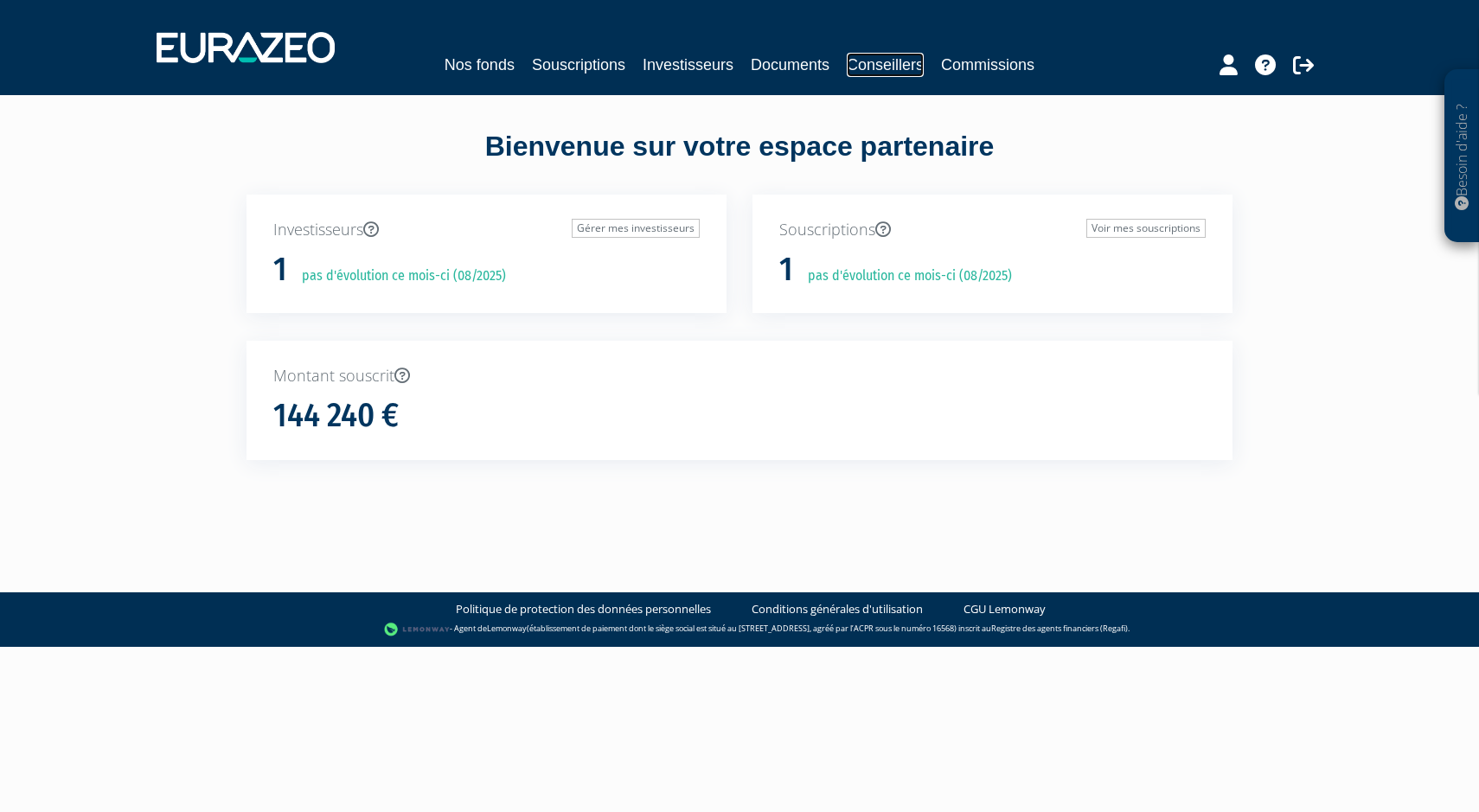
click at [870, 66] on link "Conseillers" at bounding box center [884, 65] width 77 height 24
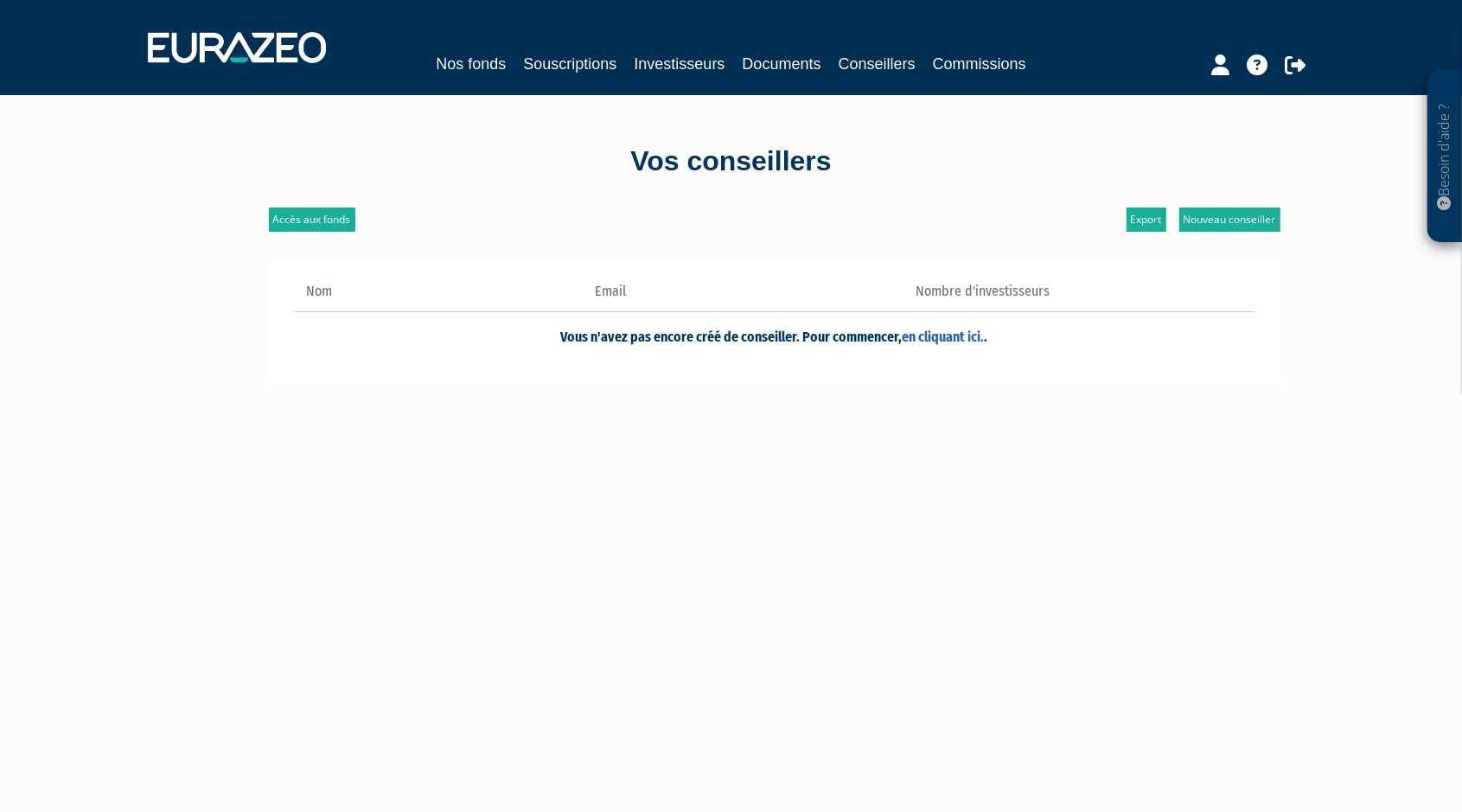
click at [1205, 65] on div at bounding box center [1228, 63] width 199 height 34
click at [1211, 66] on icon at bounding box center [1220, 65] width 18 height 21
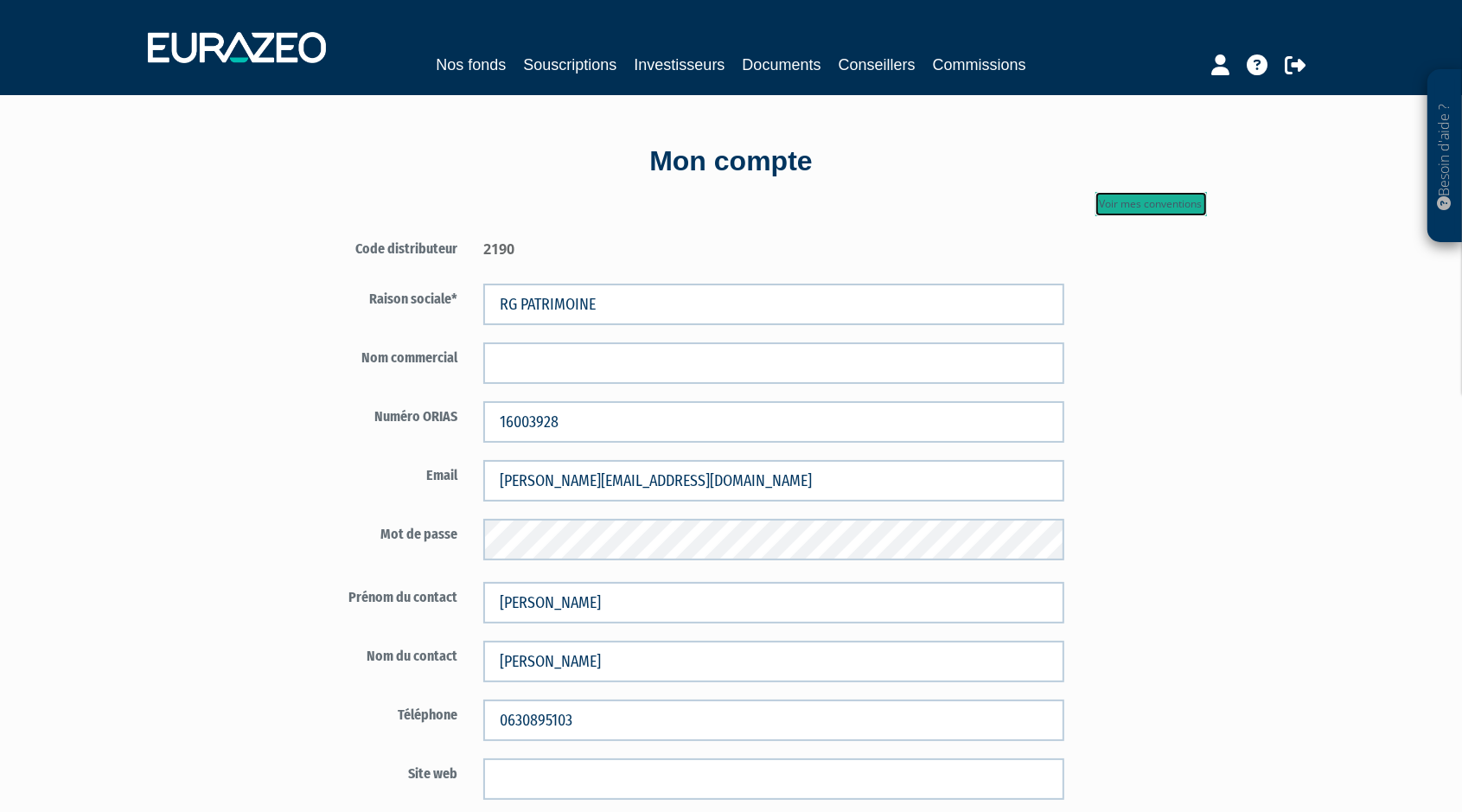
click at [1155, 206] on link "Voir mes conventions" at bounding box center [1151, 204] width 112 height 24
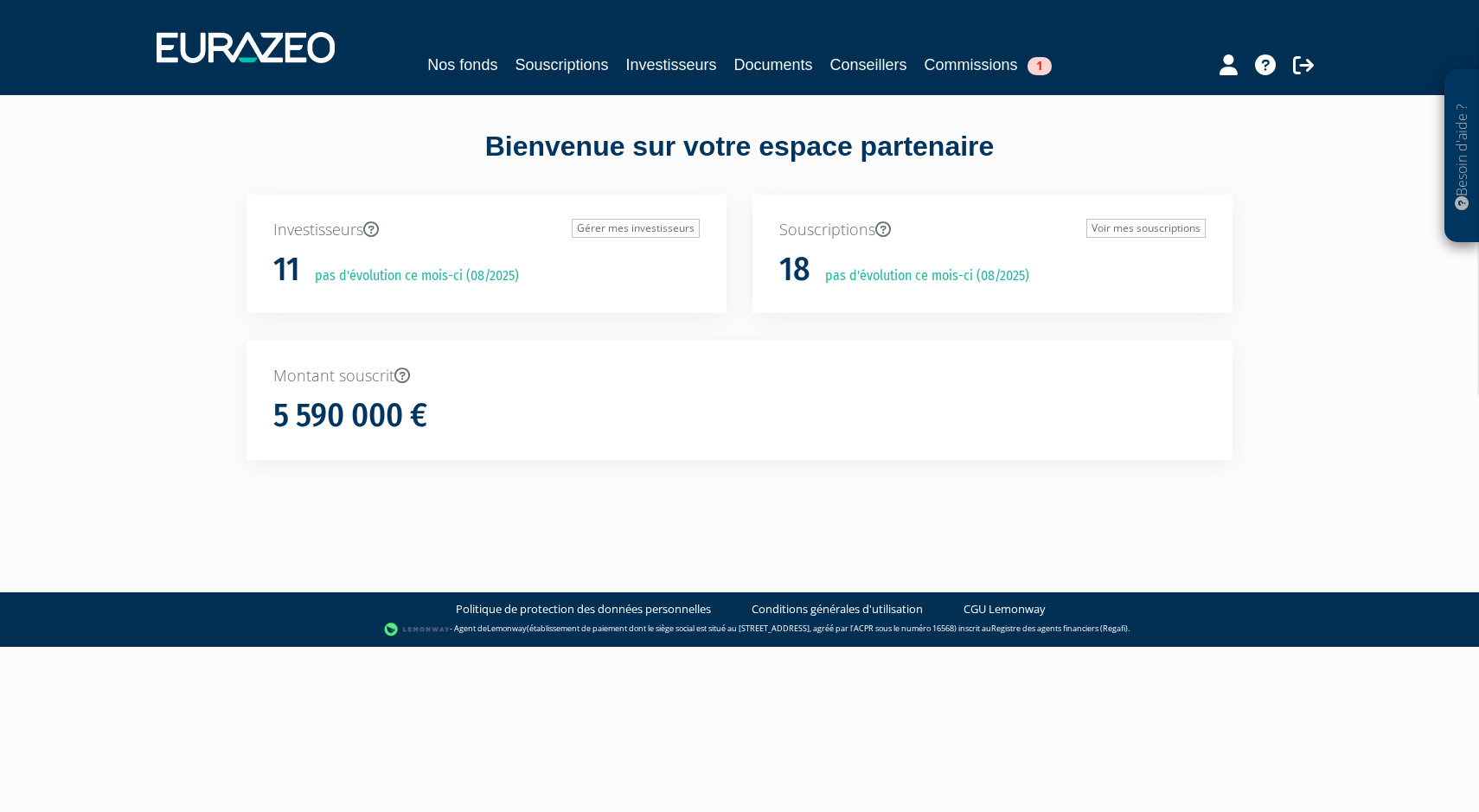
click at [1241, 78] on div at bounding box center [1237, 63] width 199 height 34
click at [1230, 72] on icon at bounding box center [1229, 65] width 18 height 21
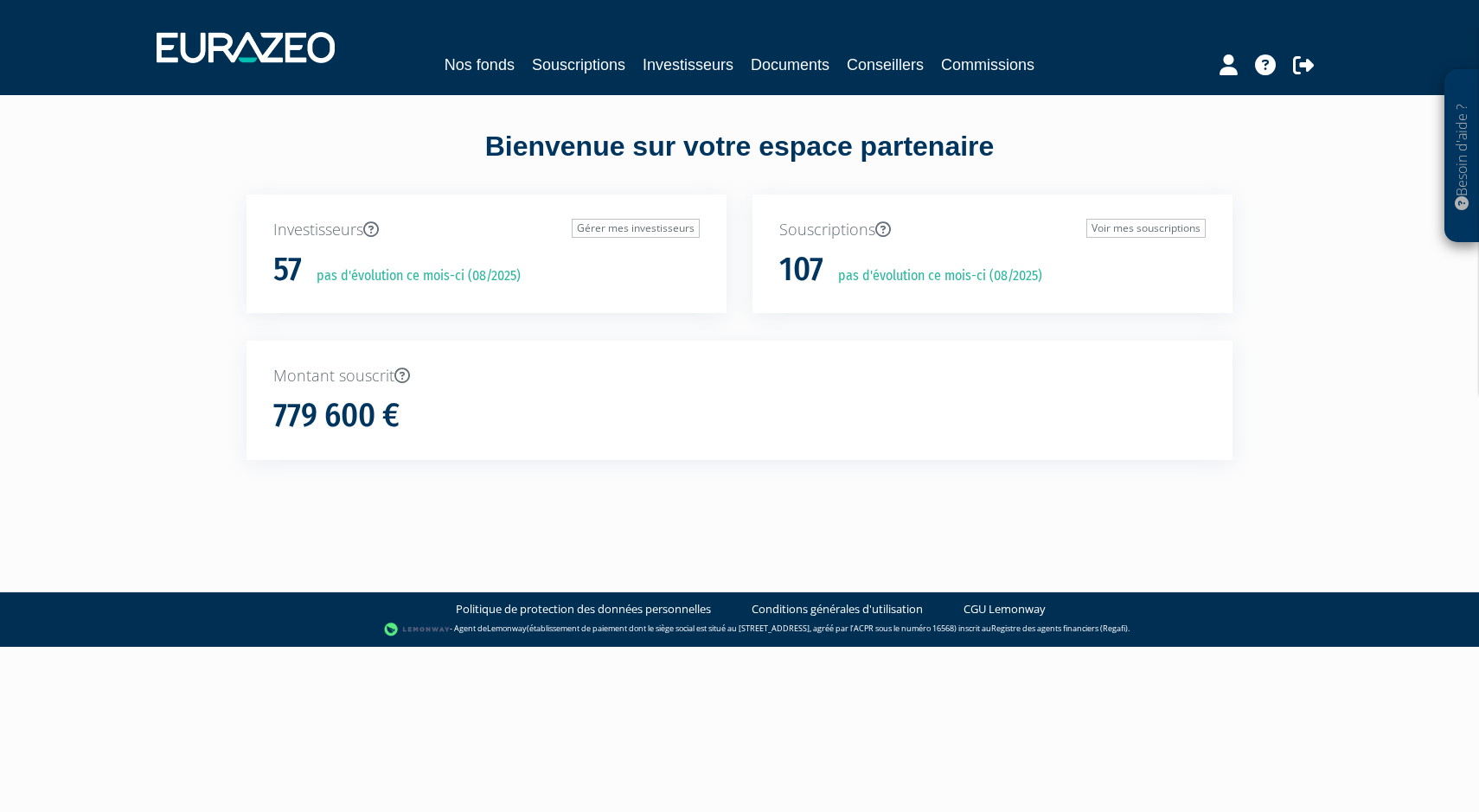
click at [1212, 71] on div at bounding box center [1237, 63] width 199 height 34
click at [1226, 77] on link at bounding box center [1229, 63] width 18 height 34
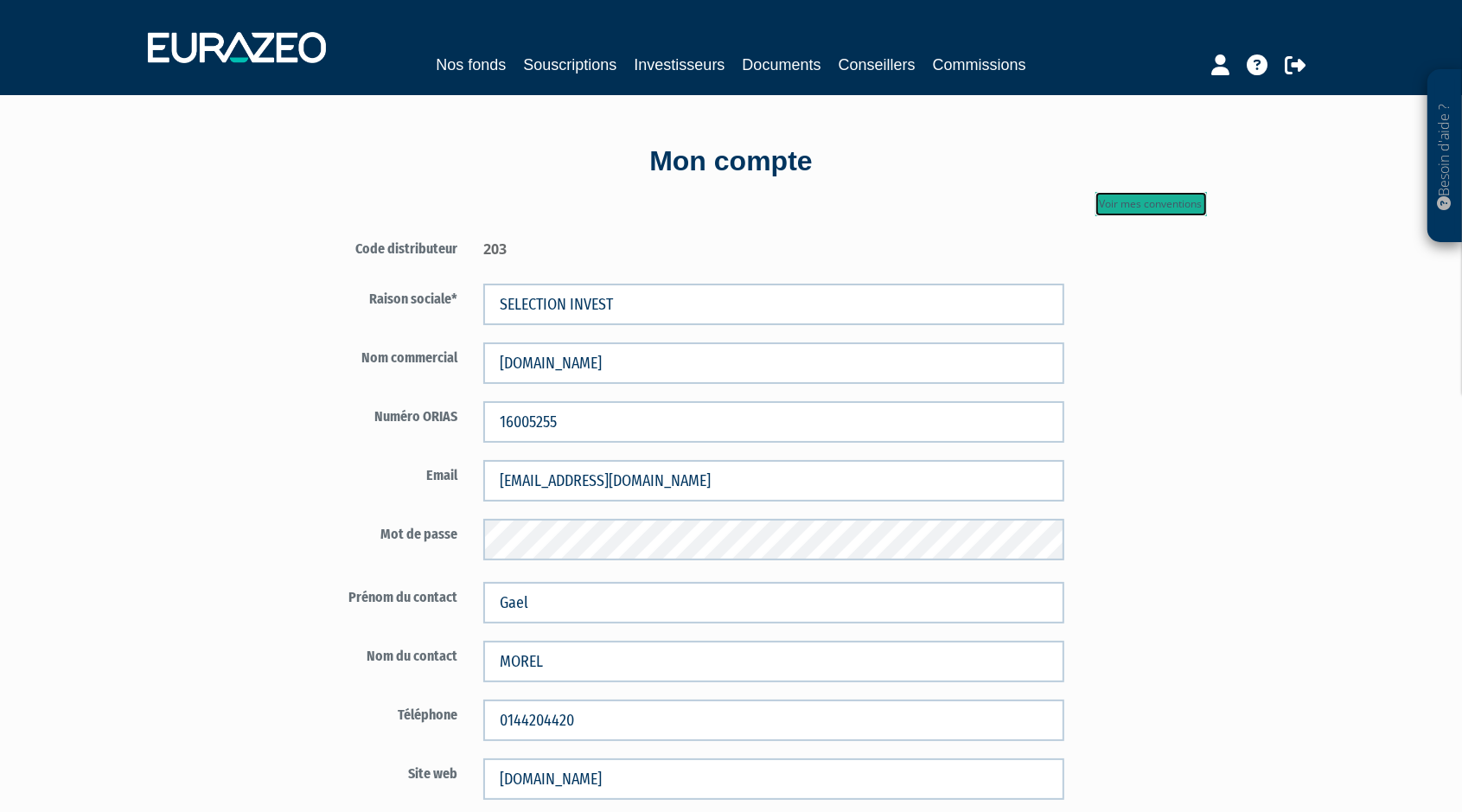
click at [1163, 195] on link "Voir mes conventions" at bounding box center [1151, 204] width 112 height 24
